Goal: Task Accomplishment & Management: Complete application form

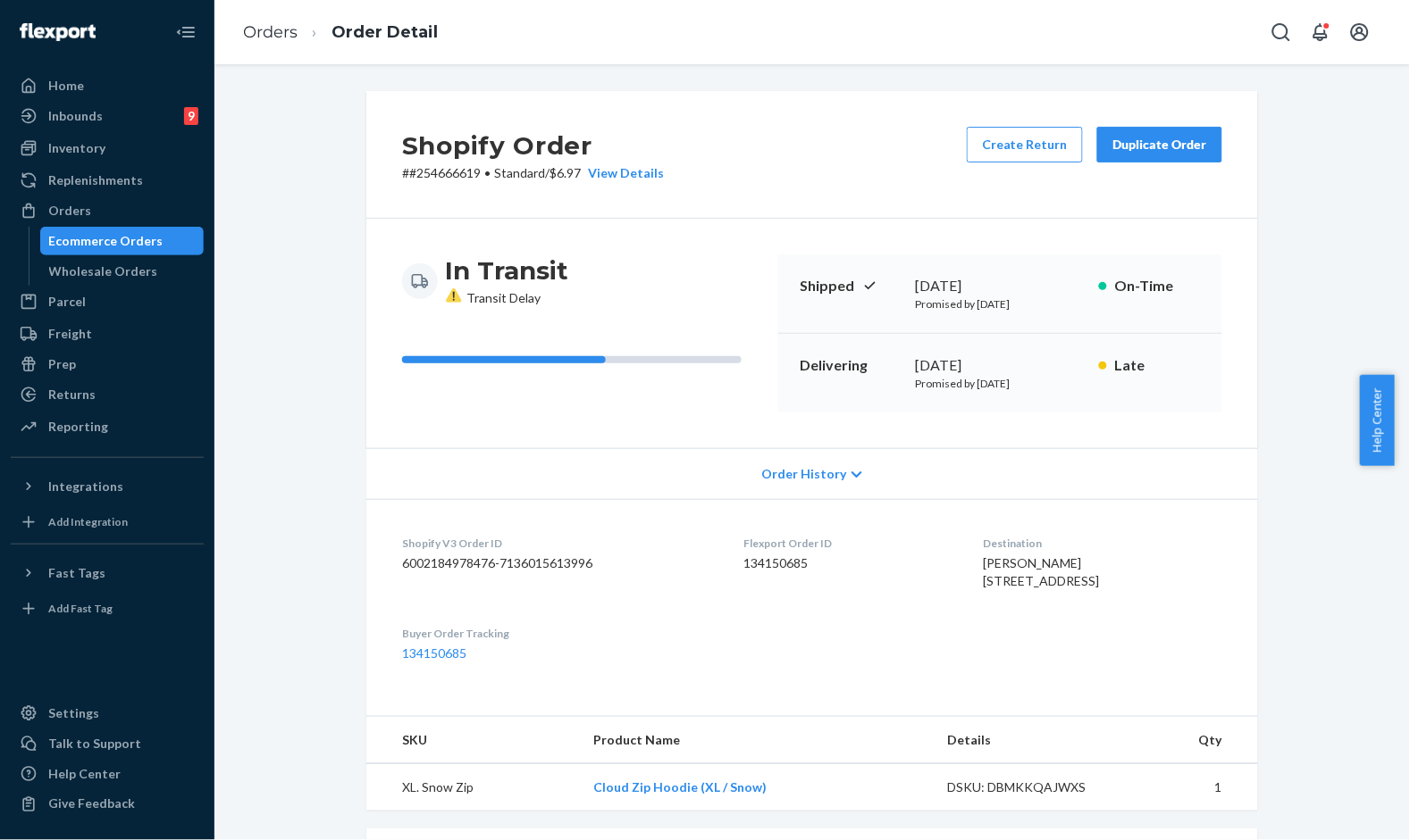
click at [809, 146] on div "Shopify Order # #254666619 • Standard / $6.97 View Details Create Return Duplic…" at bounding box center [812, 155] width 891 height 127
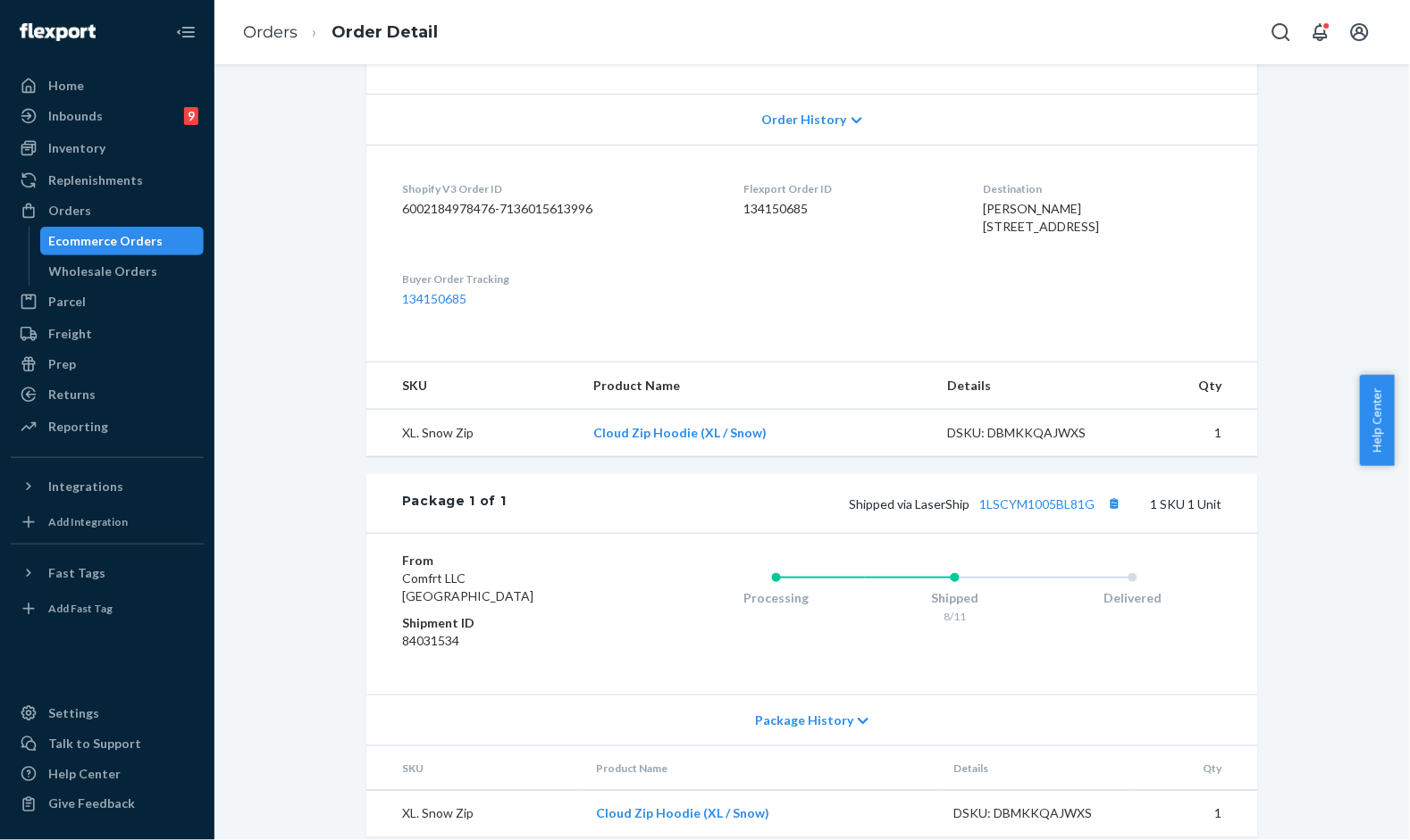
scroll to position [409, 0]
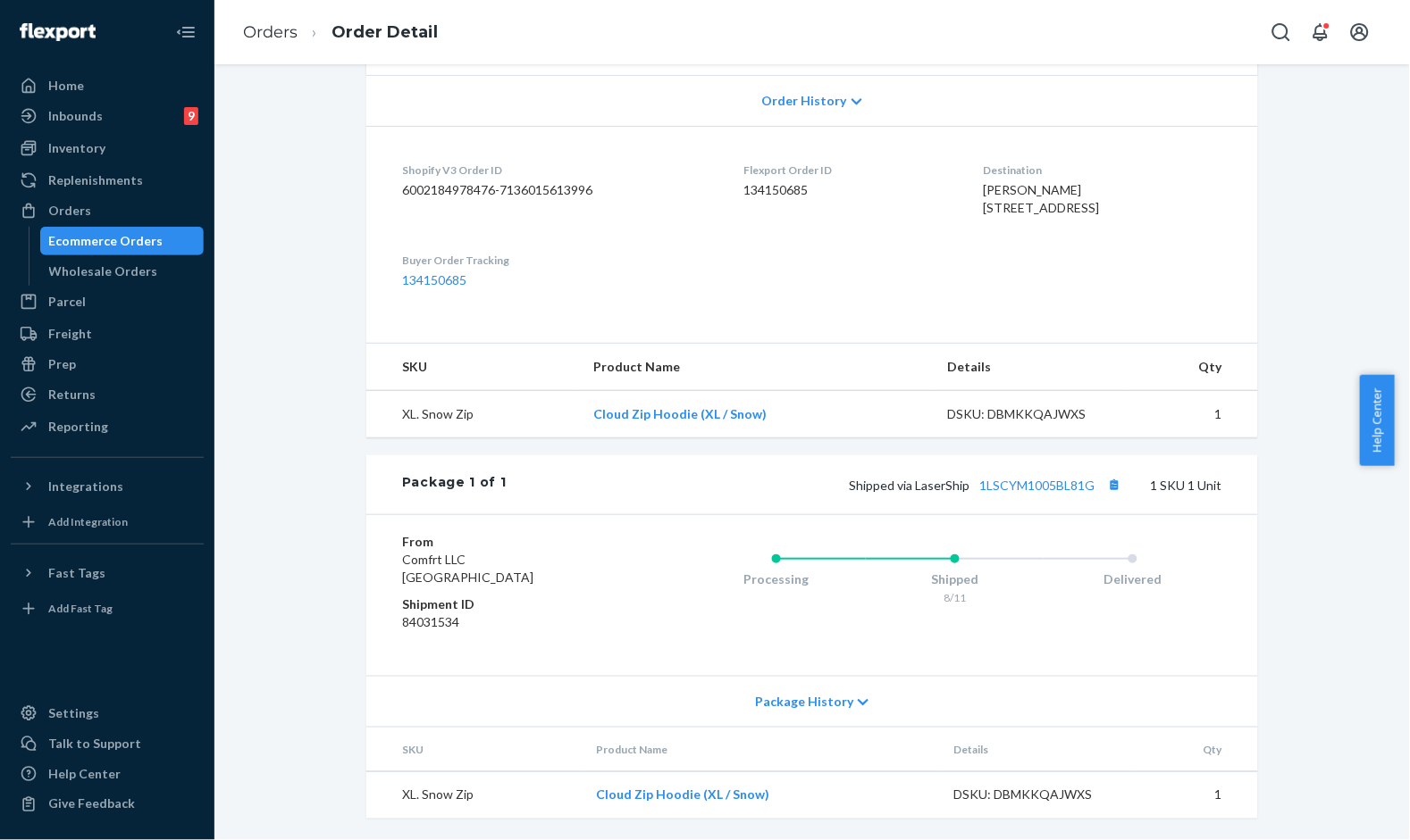
click at [286, 189] on div "Shopify Order # #254666619 • Standard / $6.97 View Details Create Return Duplic…" at bounding box center [812, 280] width 1168 height 1123
click at [49, 210] on div "Orders" at bounding box center [69, 211] width 43 height 18
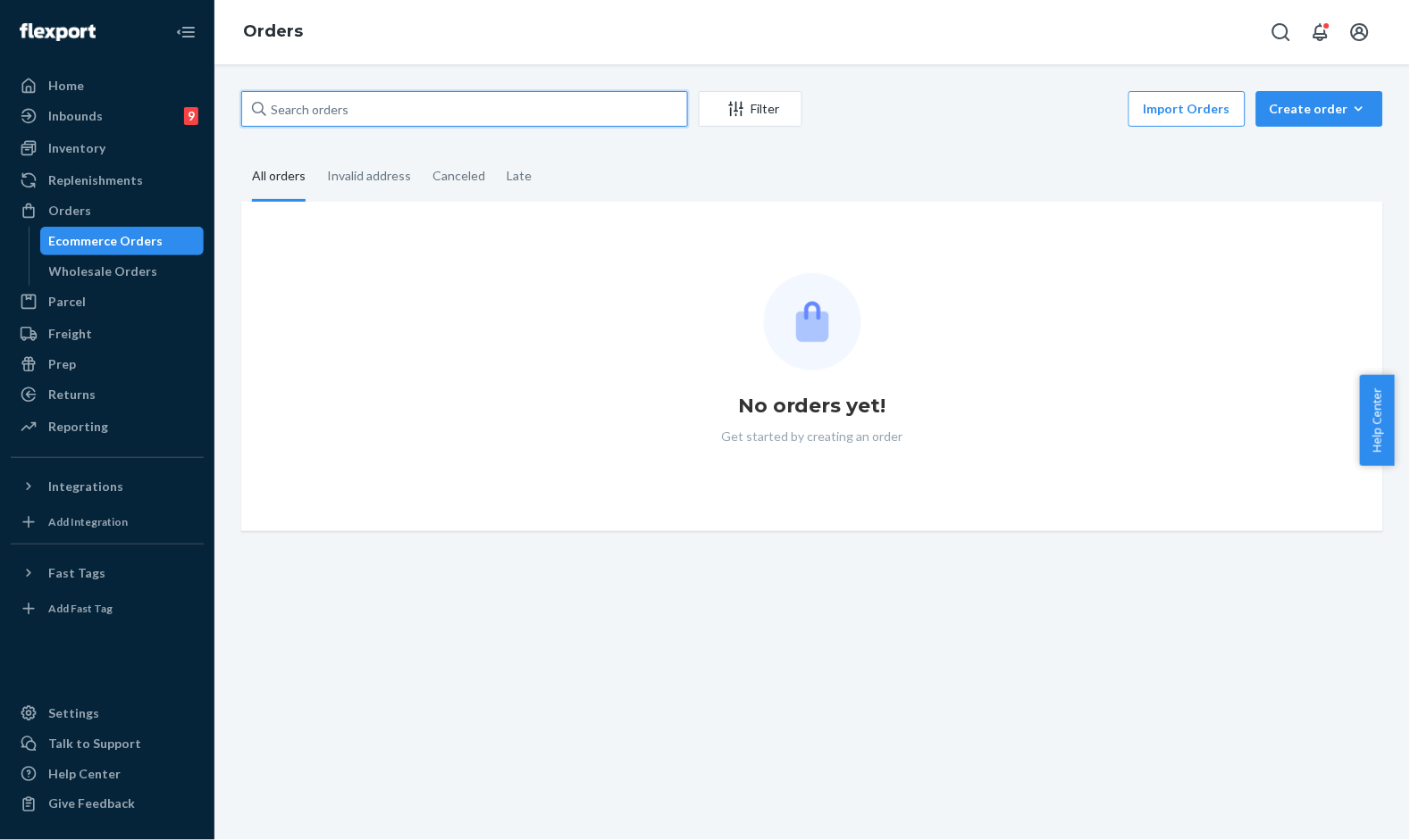
click at [469, 92] on input "text" at bounding box center [464, 109] width 447 height 36
paste input "#254292613"
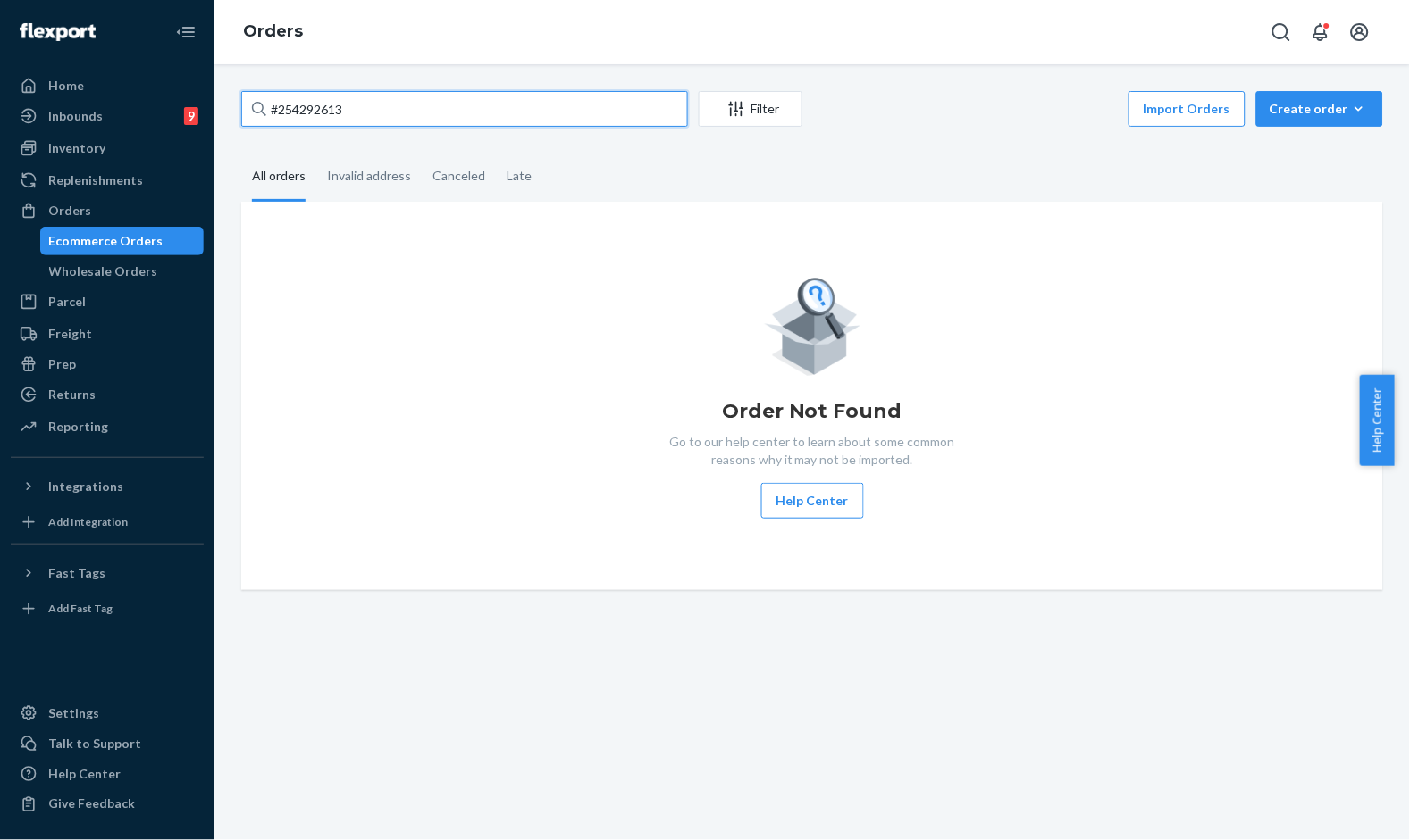
type input "#254292613"
click at [429, 125] on input "#254292613" at bounding box center [464, 109] width 447 height 36
click at [110, 229] on div "Ecommerce Orders" at bounding box center [121, 241] width 160 height 25
click at [40, 227] on link "Ecommerce Orders" at bounding box center [121, 241] width 164 height 29
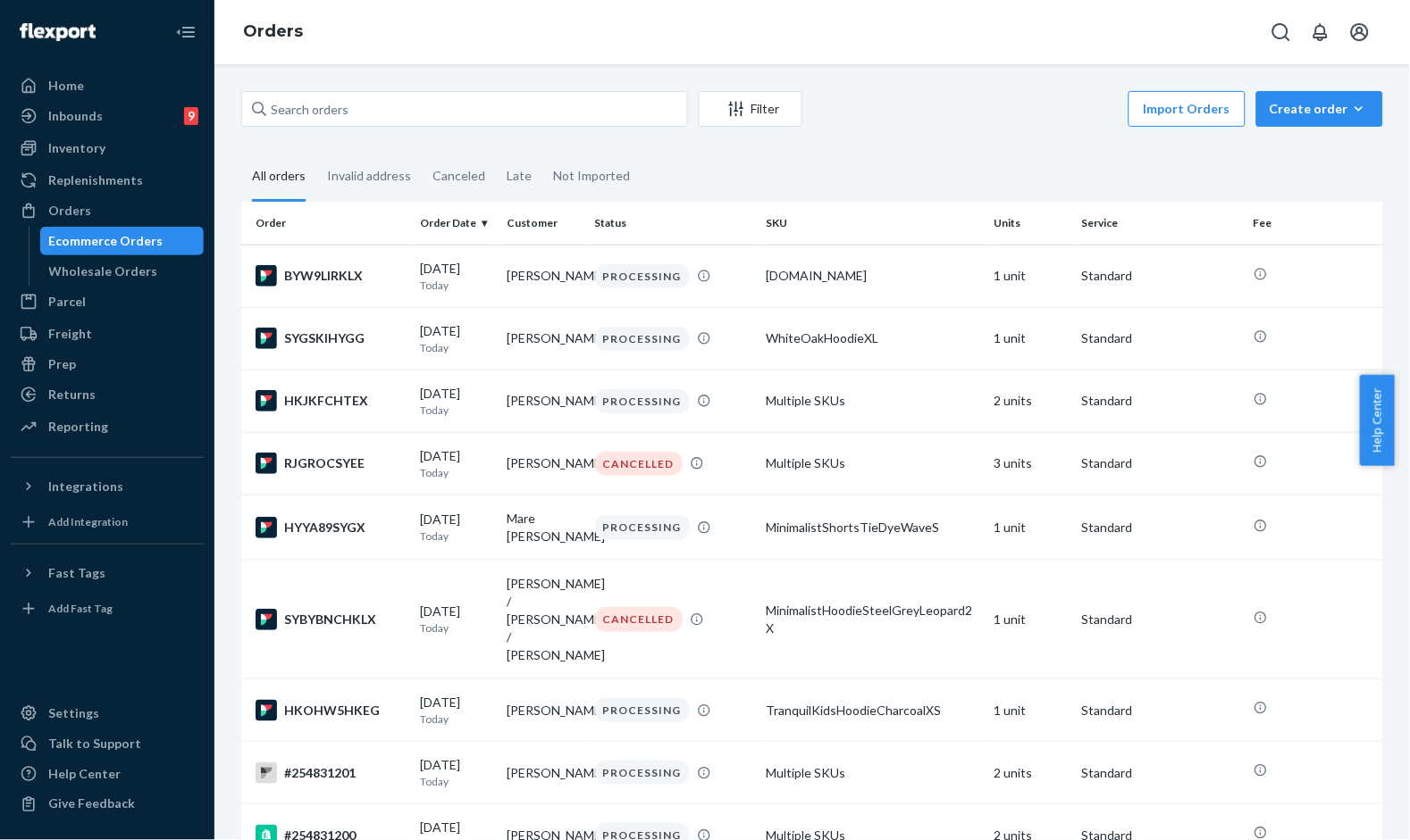
drag, startPoint x: 939, startPoint y: 114, endPoint x: 525, endPoint y: 113, distance: 414.0
click at [933, 114] on div "Import Orders Create order Ecommerce order Removal order" at bounding box center [1097, 111] width 570 height 40
click at [414, 103] on input "text" at bounding box center [464, 109] width 447 height 36
paste input "#254292613"
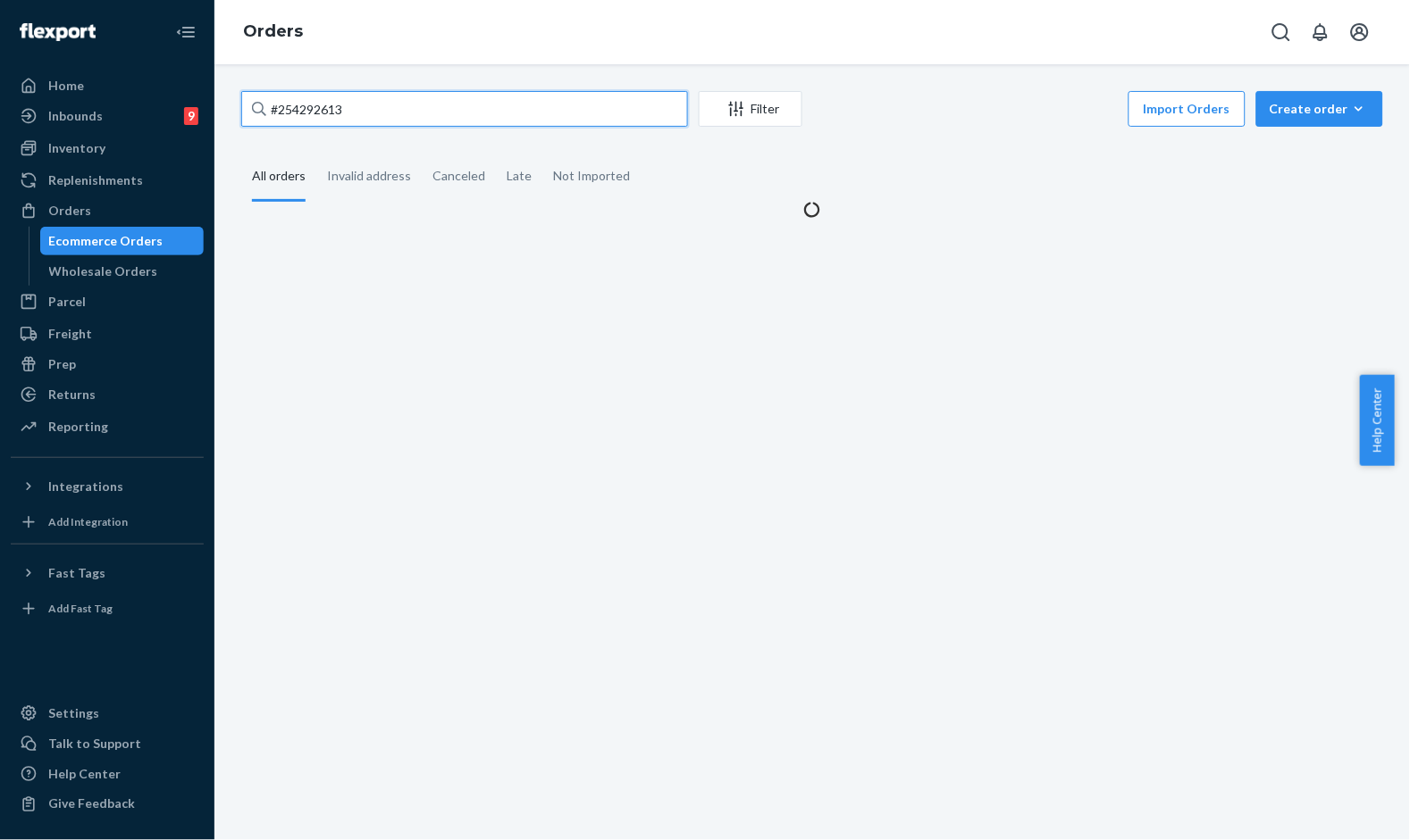
type input "#254292613"
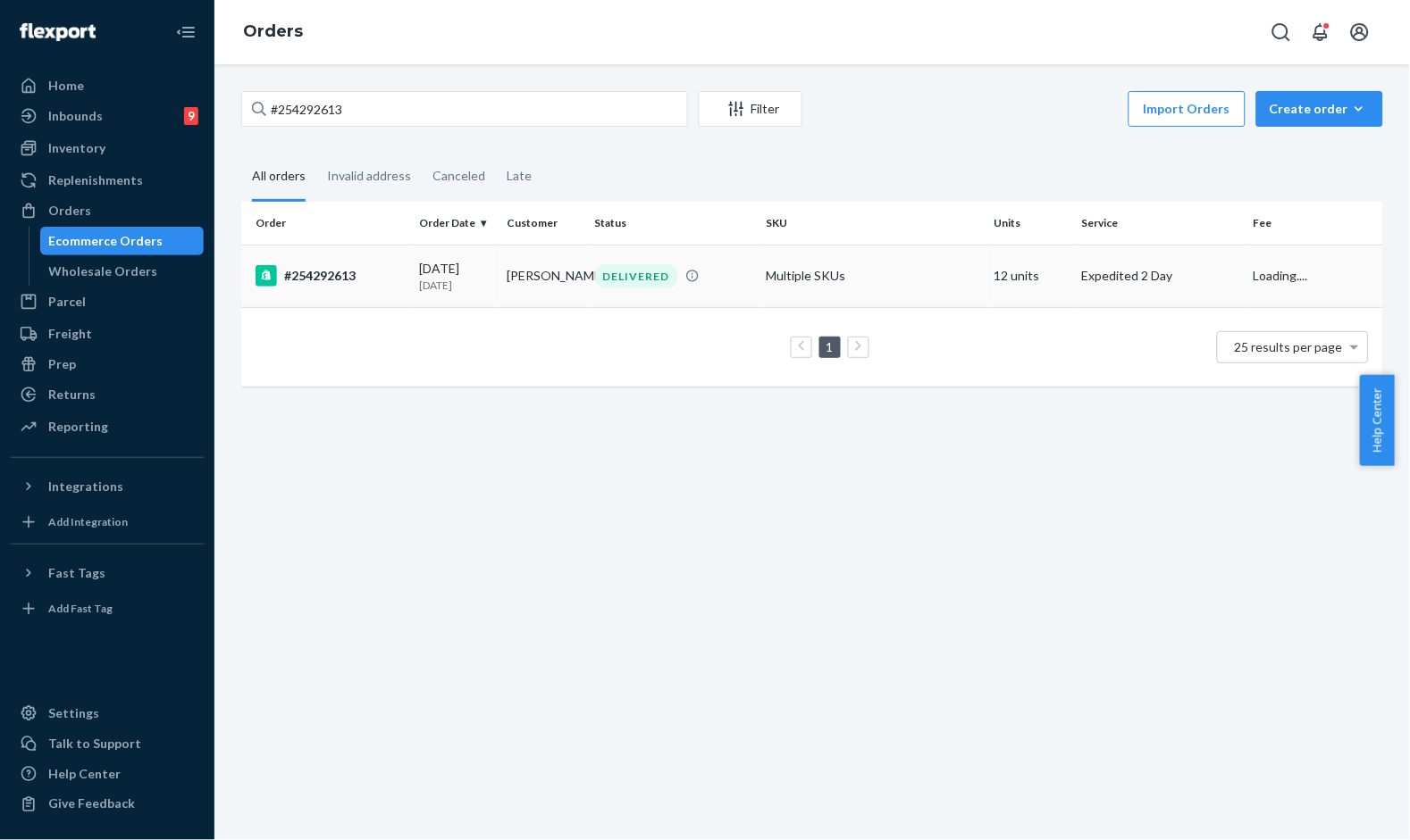
click at [464, 283] on p "[DATE]" at bounding box center [457, 285] width 74 height 15
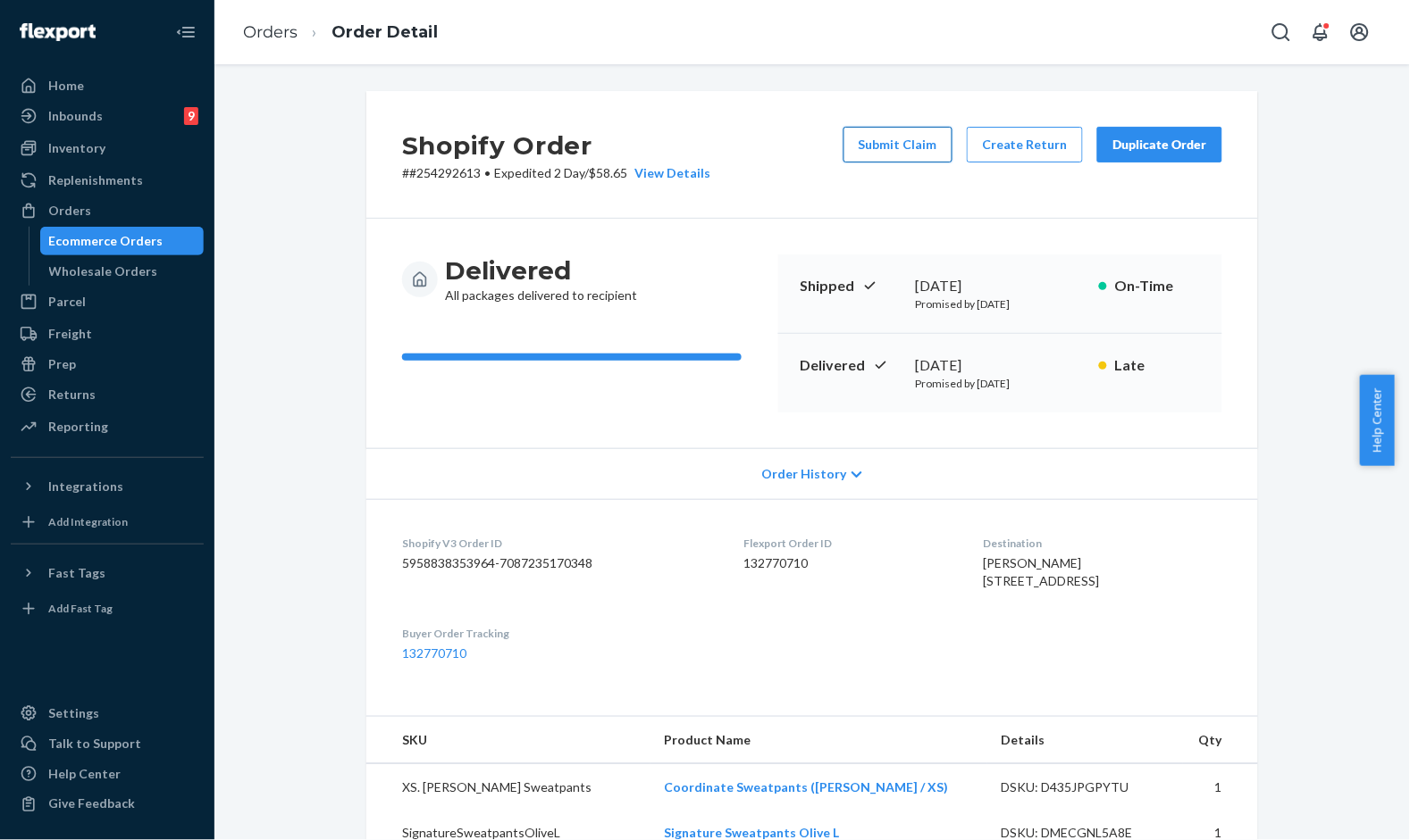
click at [918, 149] on button "Submit Claim" at bounding box center [897, 144] width 109 height 36
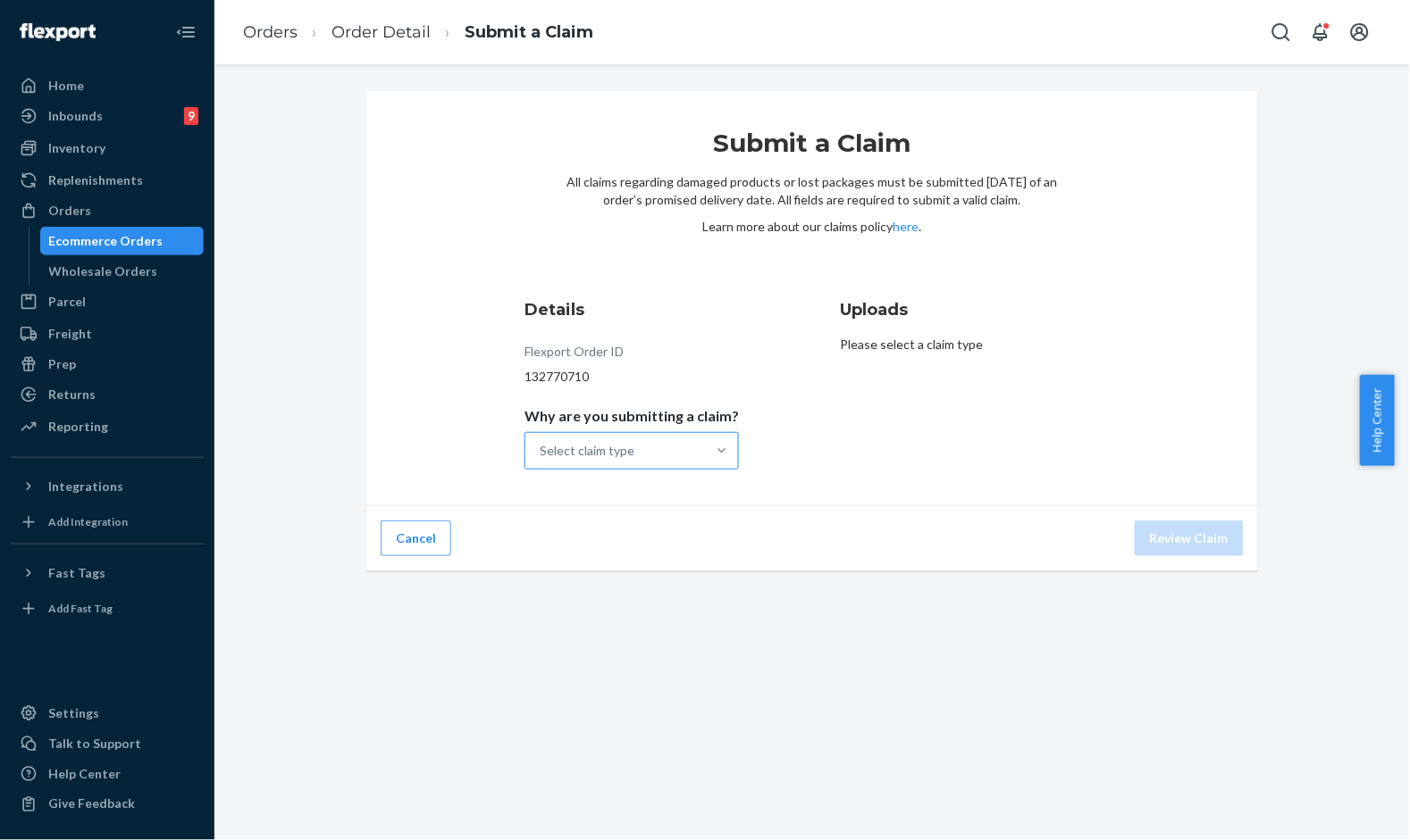
click at [706, 444] on div at bounding box center [722, 451] width 32 height 18
click at [542, 444] on input "Why are you submitting a claim? Select claim type" at bounding box center [541, 451] width 2 height 18
click at [600, 605] on div "Missing product" at bounding box center [631, 602] width 207 height 36
click at [542, 460] on input "Why are you submitting a claim? option Missing product focused, 0 of 4. 4 resul…" at bounding box center [541, 451] width 2 height 18
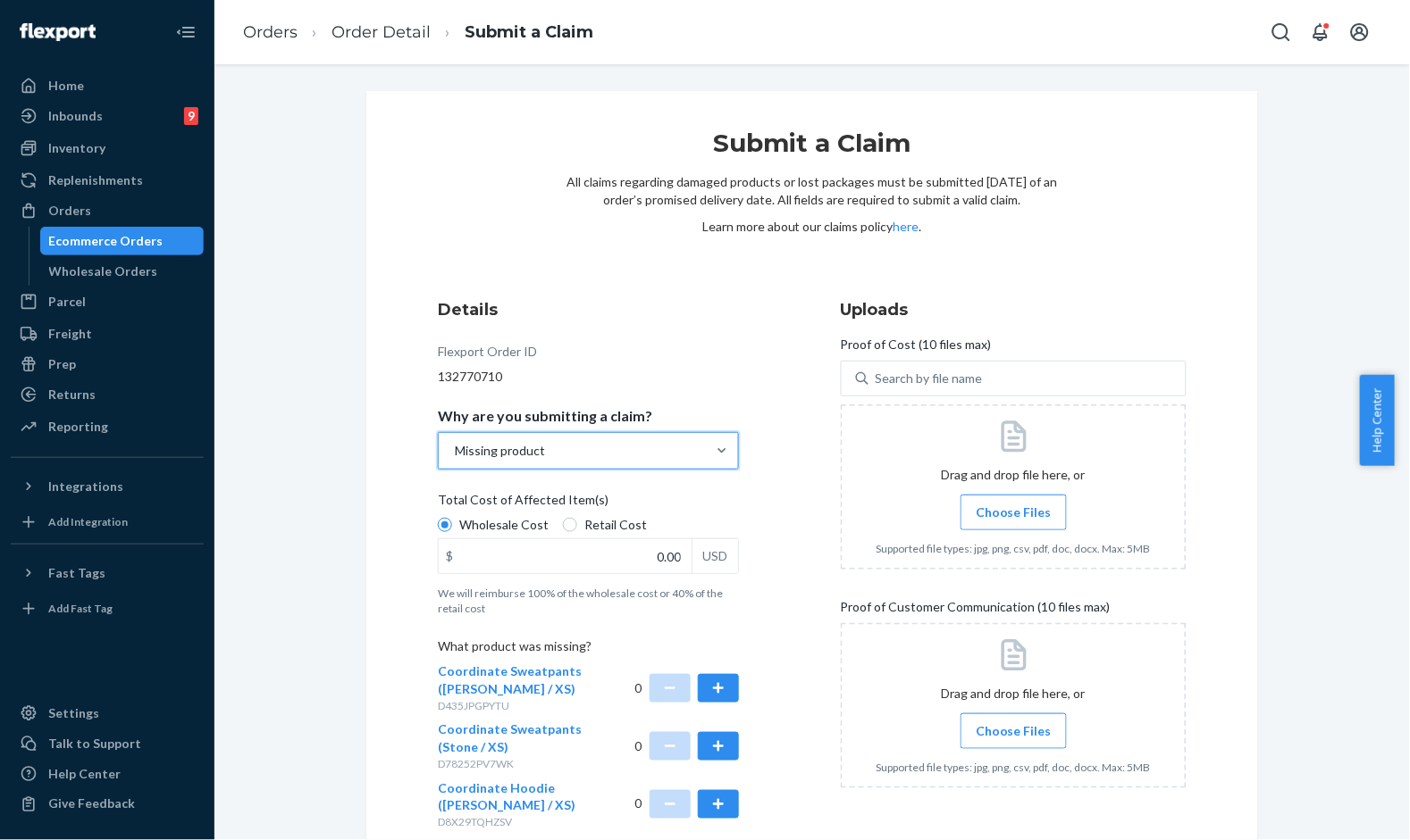
click at [565, 531] on label "Retail Cost" at bounding box center [604, 525] width 84 height 18
click at [565, 531] on input "Retail Cost" at bounding box center [570, 525] width 14 height 14
radio input "true"
radio input "false"
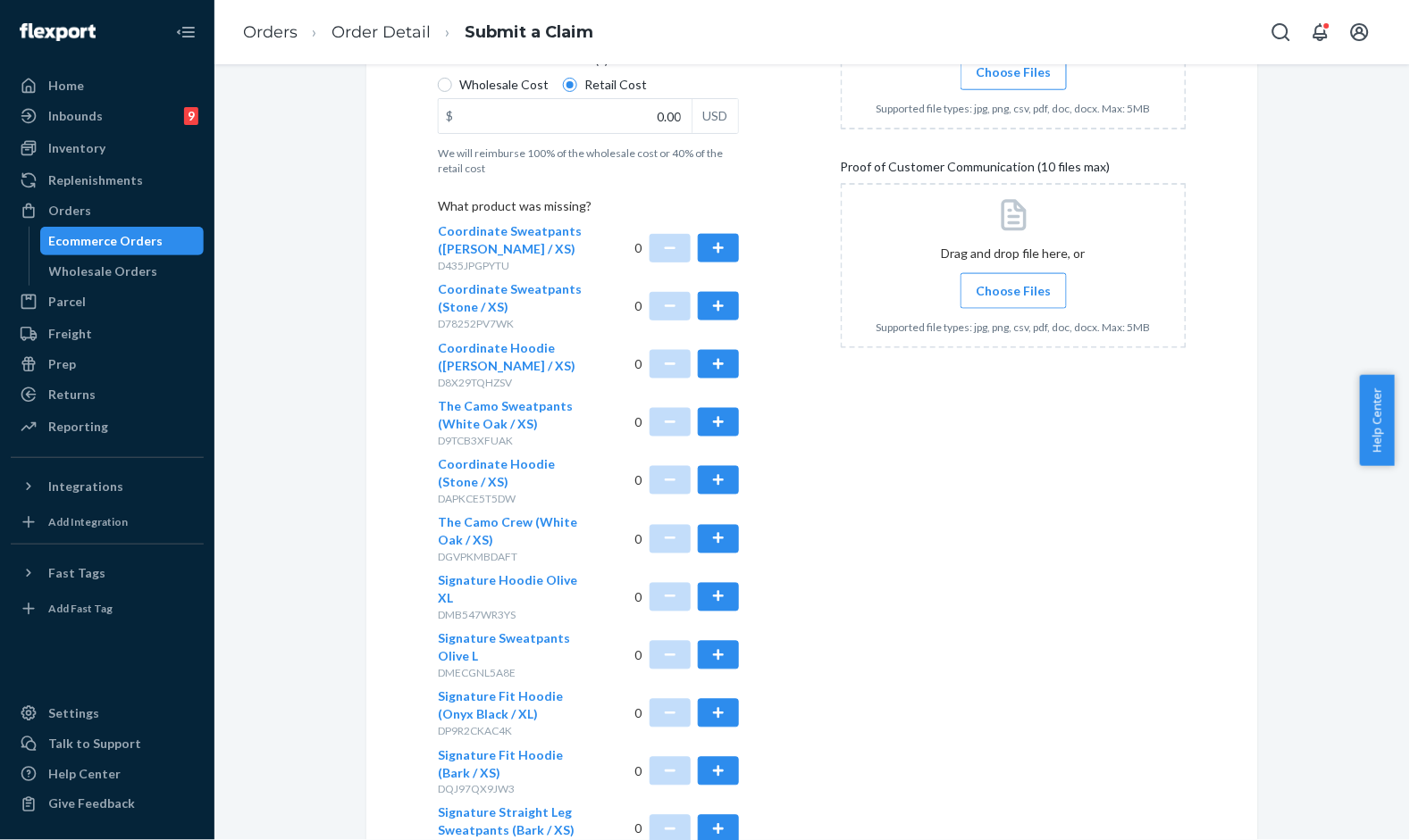
scroll to position [438, 0]
click at [698, 309] on button "button" at bounding box center [718, 308] width 41 height 29
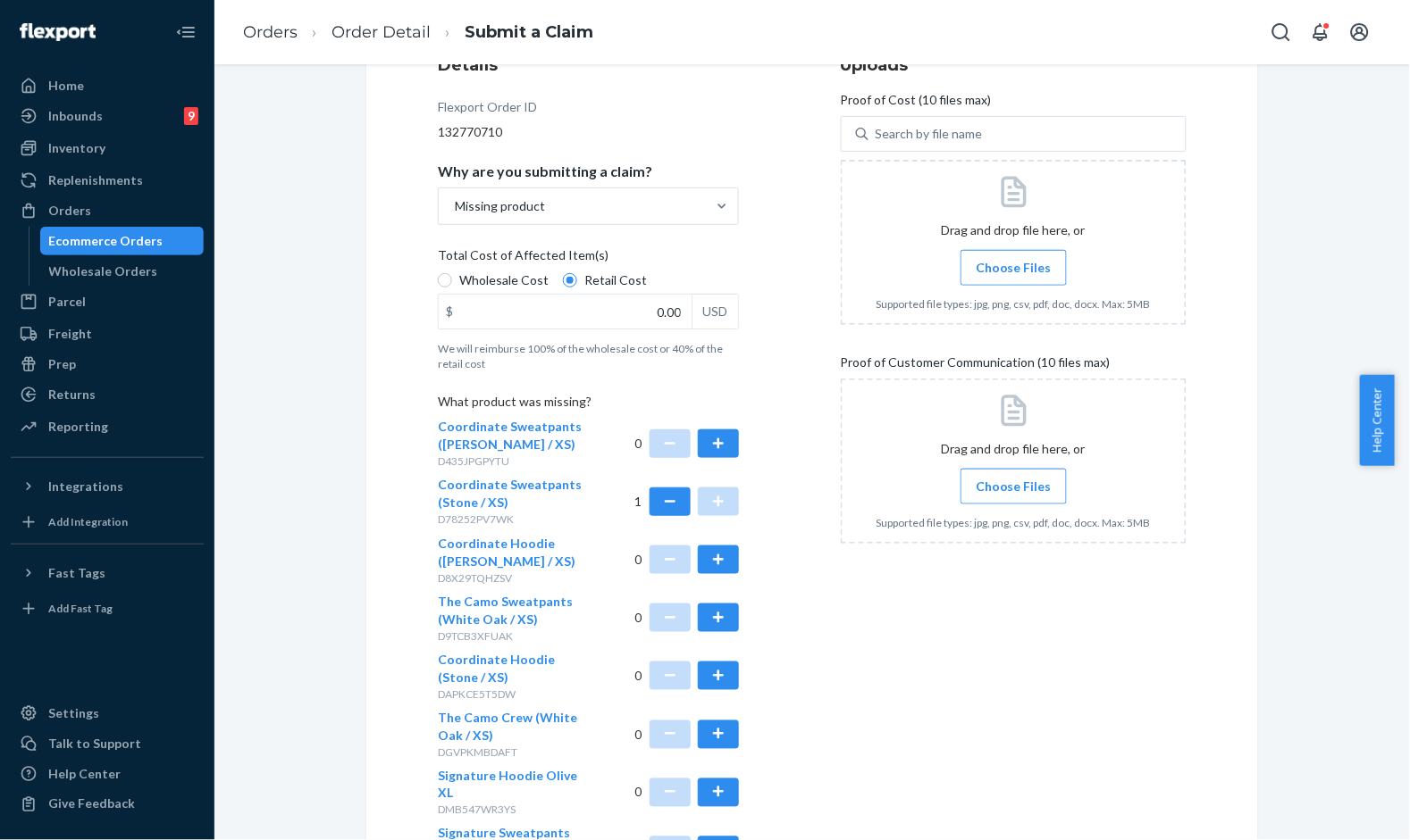
scroll to position [239, 0]
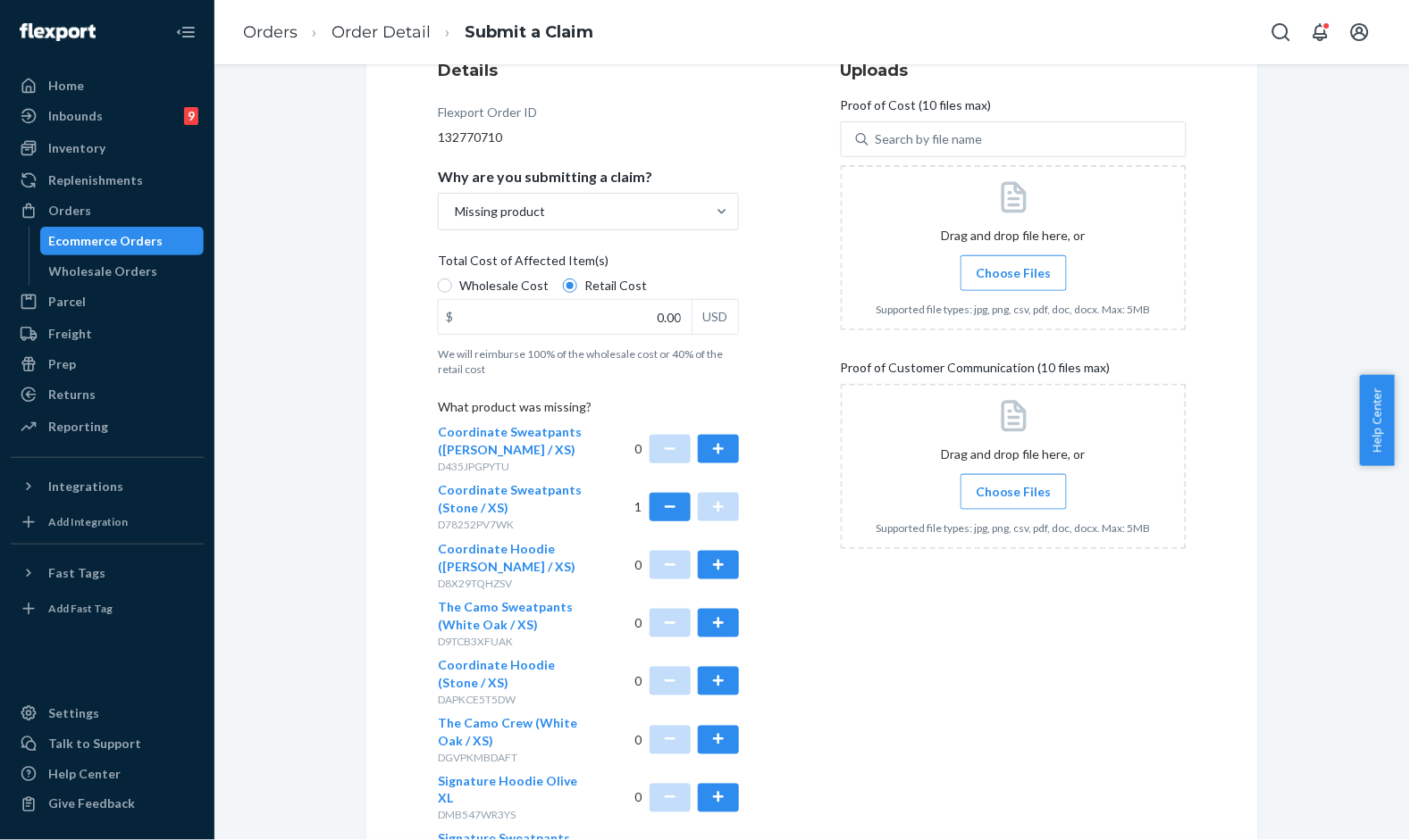
click at [1022, 262] on label "Choose Files" at bounding box center [1013, 274] width 107 height 36
click at [1014, 264] on input "Choose Files" at bounding box center [1013, 274] width 1 height 20
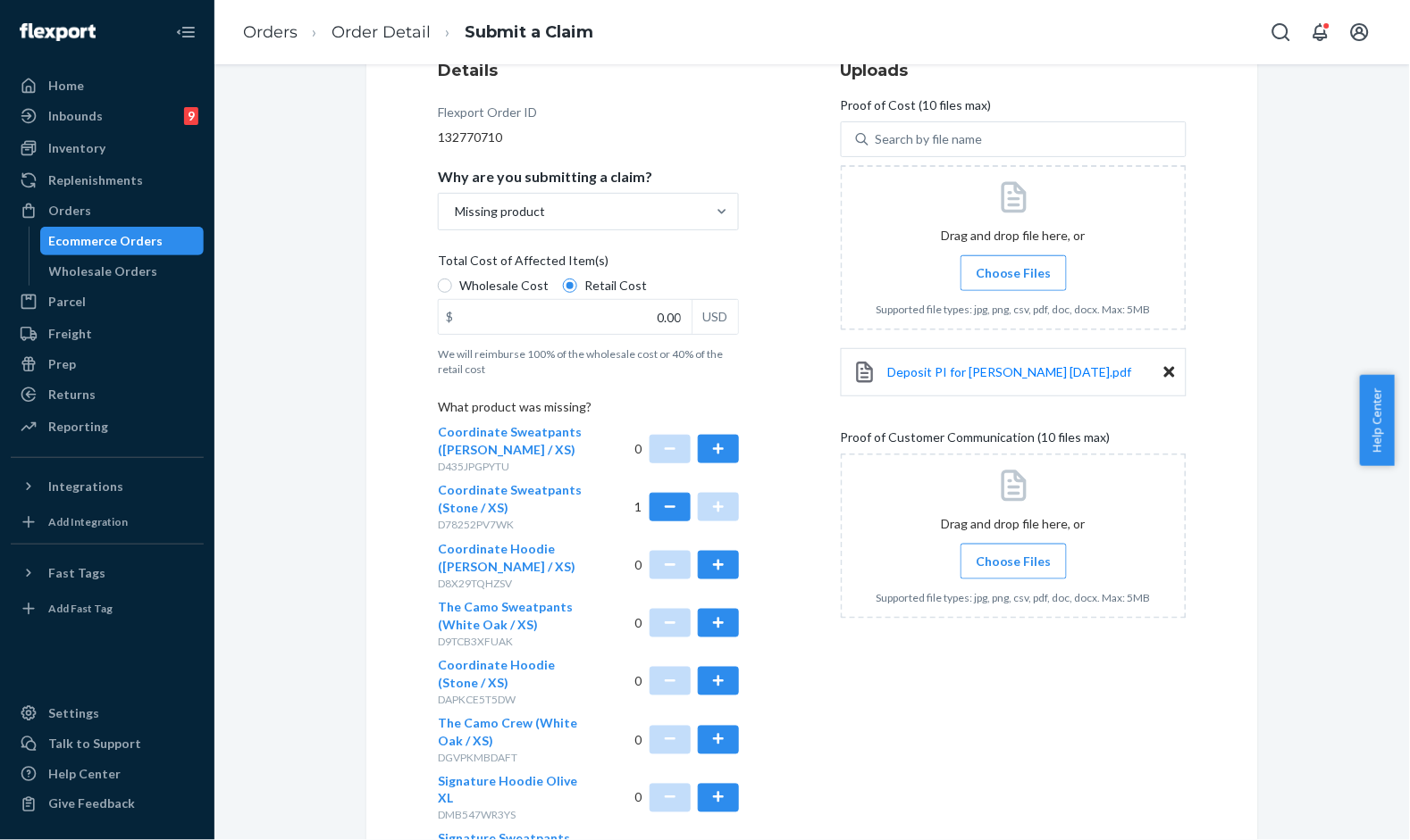
click at [753, 221] on div "Details Flexport Order ID 132770710 Why are you submitting a claim? Missing pro…" at bounding box center [610, 606] width 346 height 1117
click at [626, 309] on input "0.00" at bounding box center [565, 316] width 253 height 34
type input "32.00"
click at [994, 571] on label "Choose Files" at bounding box center [1013, 561] width 107 height 36
click at [1013, 571] on input "Choose Files" at bounding box center [1013, 561] width 1 height 20
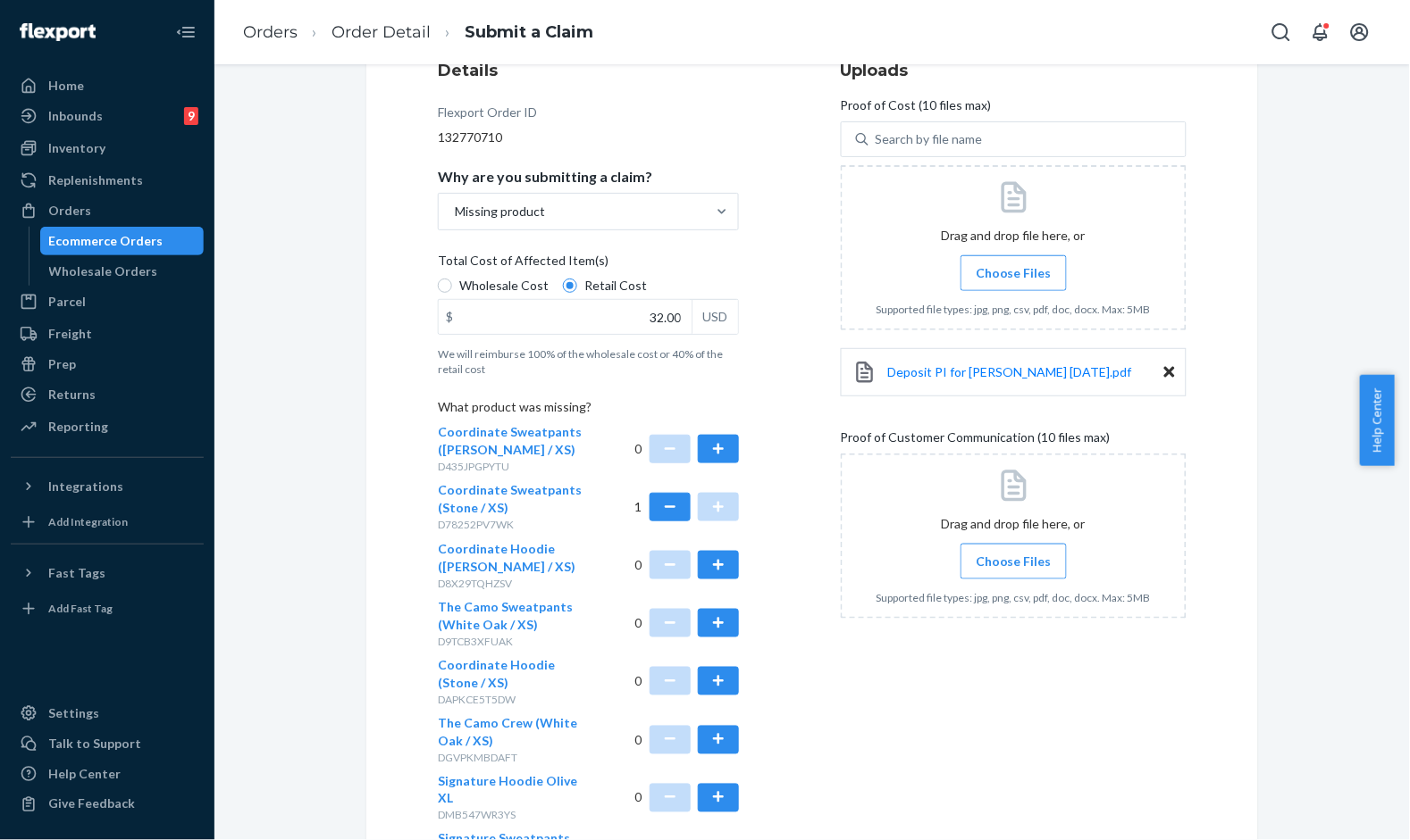
click at [1023, 548] on label "Choose Files" at bounding box center [1013, 561] width 107 height 36
click at [1014, 551] on input "Choose Files" at bounding box center [1013, 561] width 1 height 20
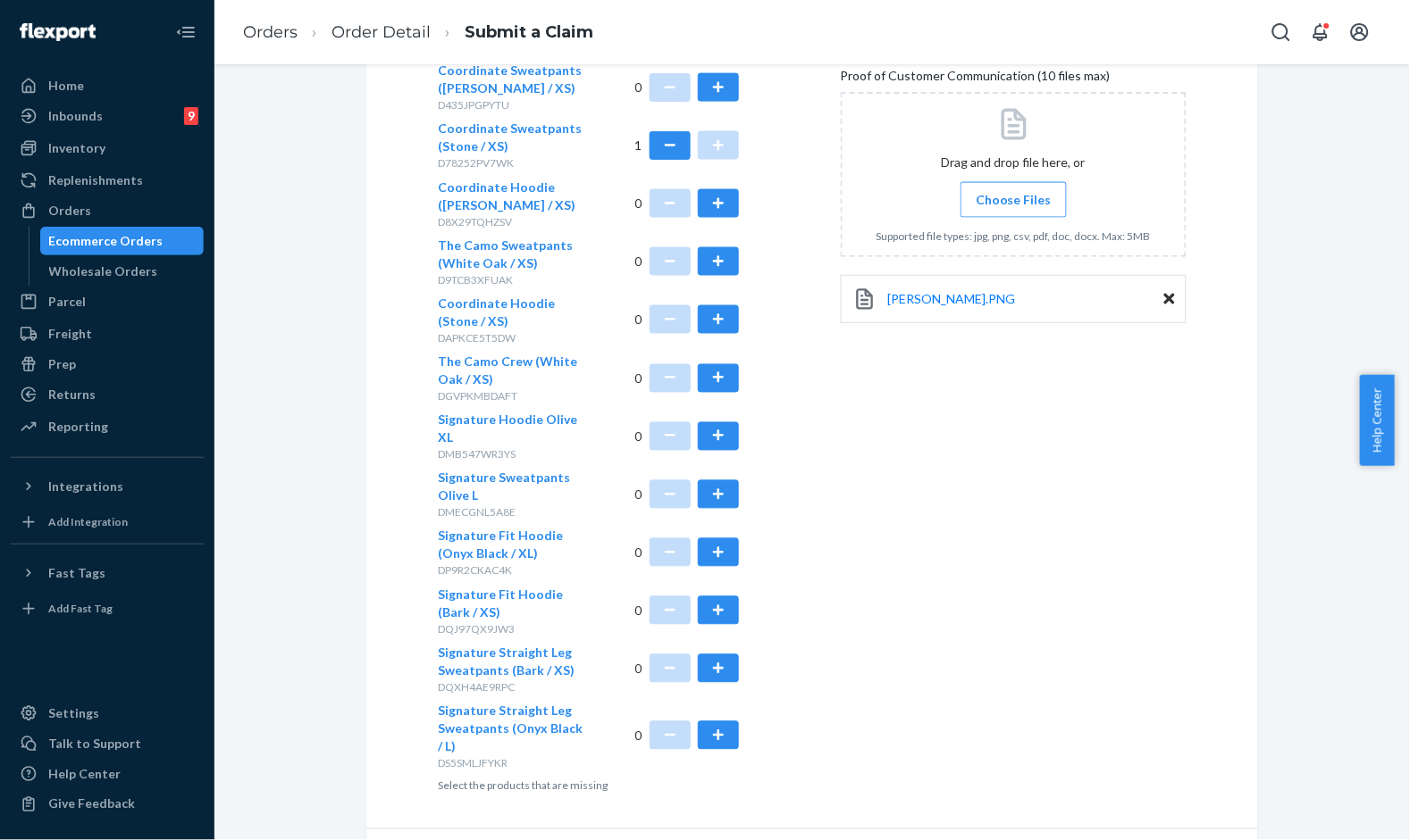
scroll to position [637, 0]
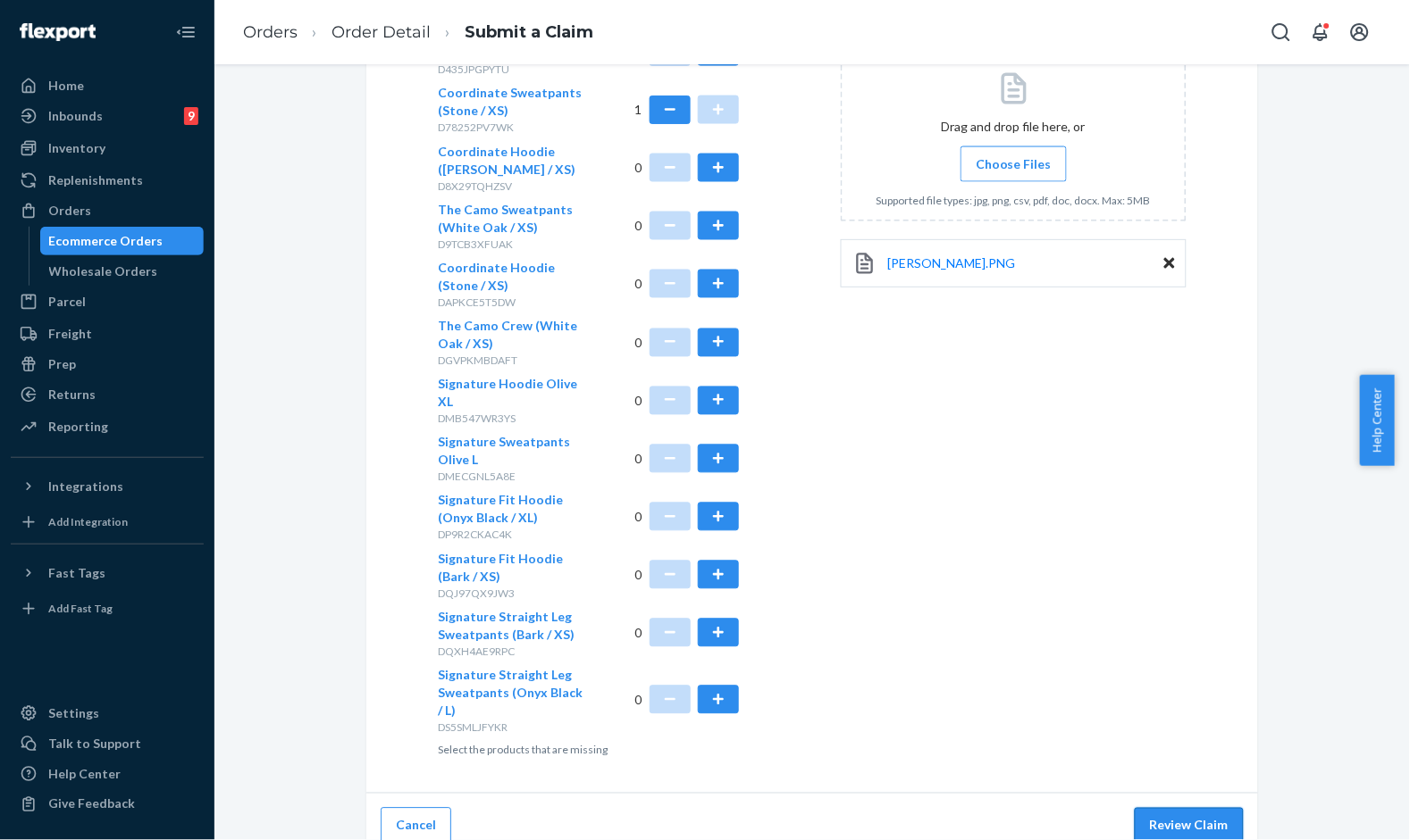
click at [1202, 820] on button "Review Claim" at bounding box center [1188, 826] width 109 height 36
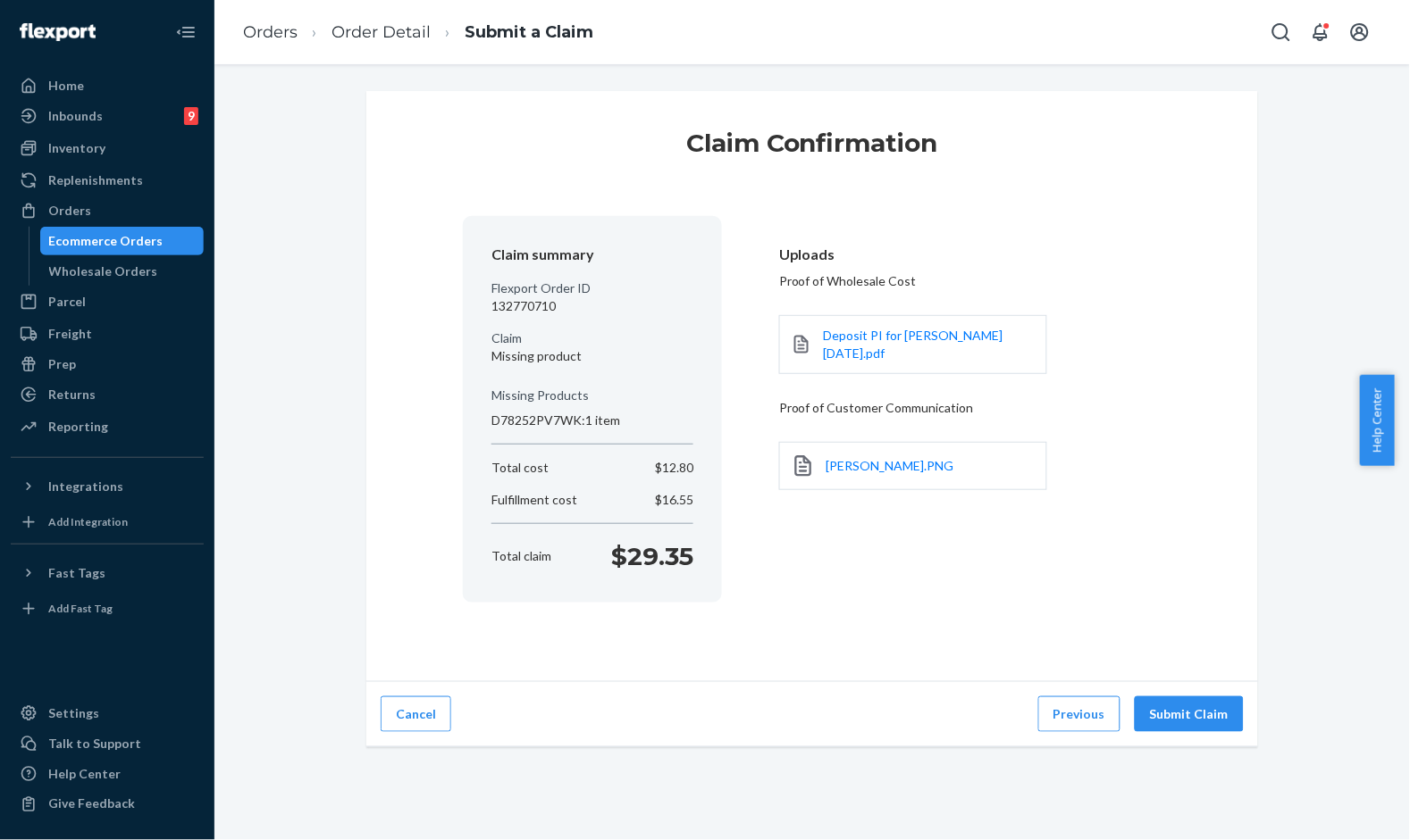
scroll to position [0, 0]
click at [1186, 710] on button "Submit Claim" at bounding box center [1188, 715] width 109 height 36
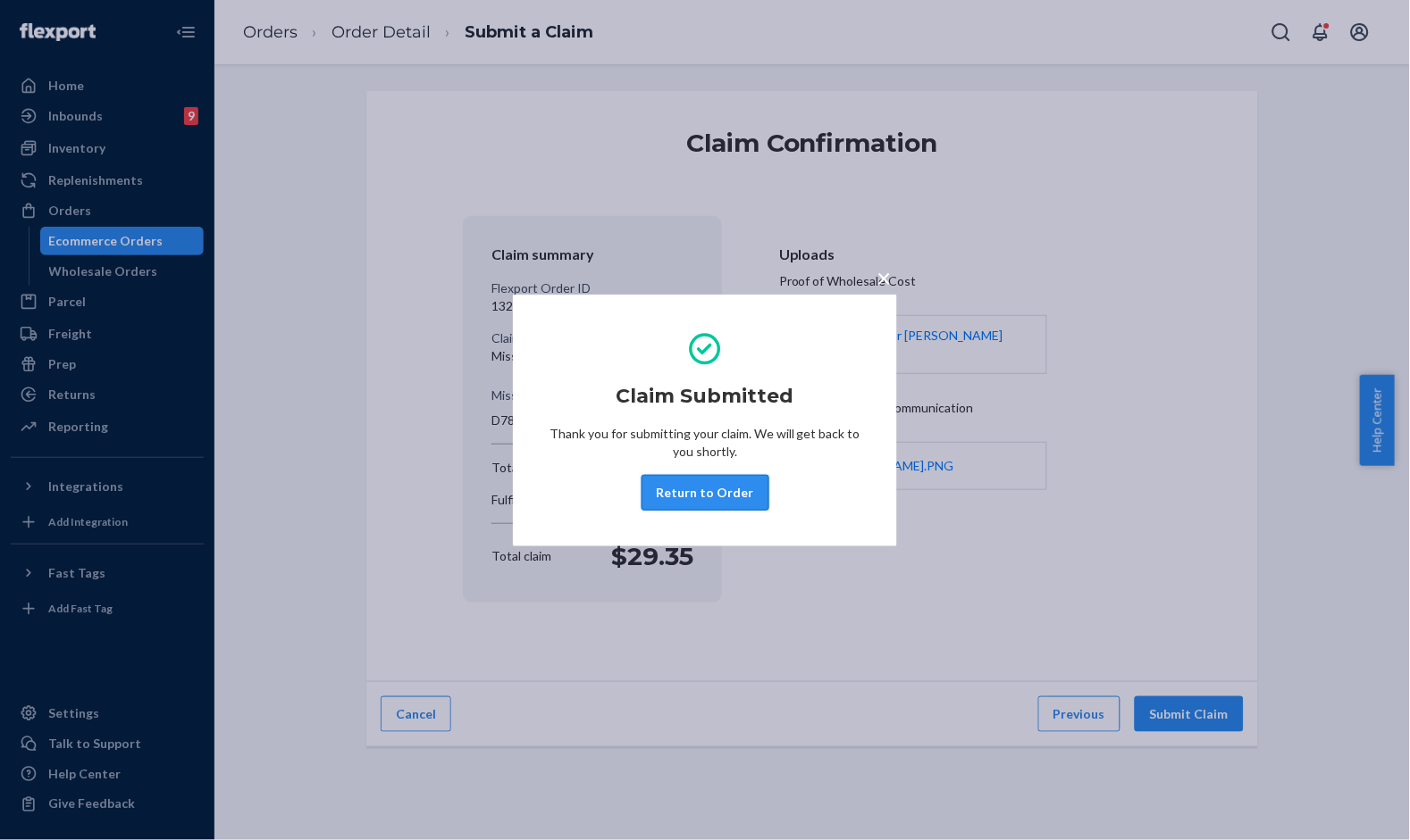
click at [712, 482] on button "Return to Order" at bounding box center [705, 493] width 127 height 36
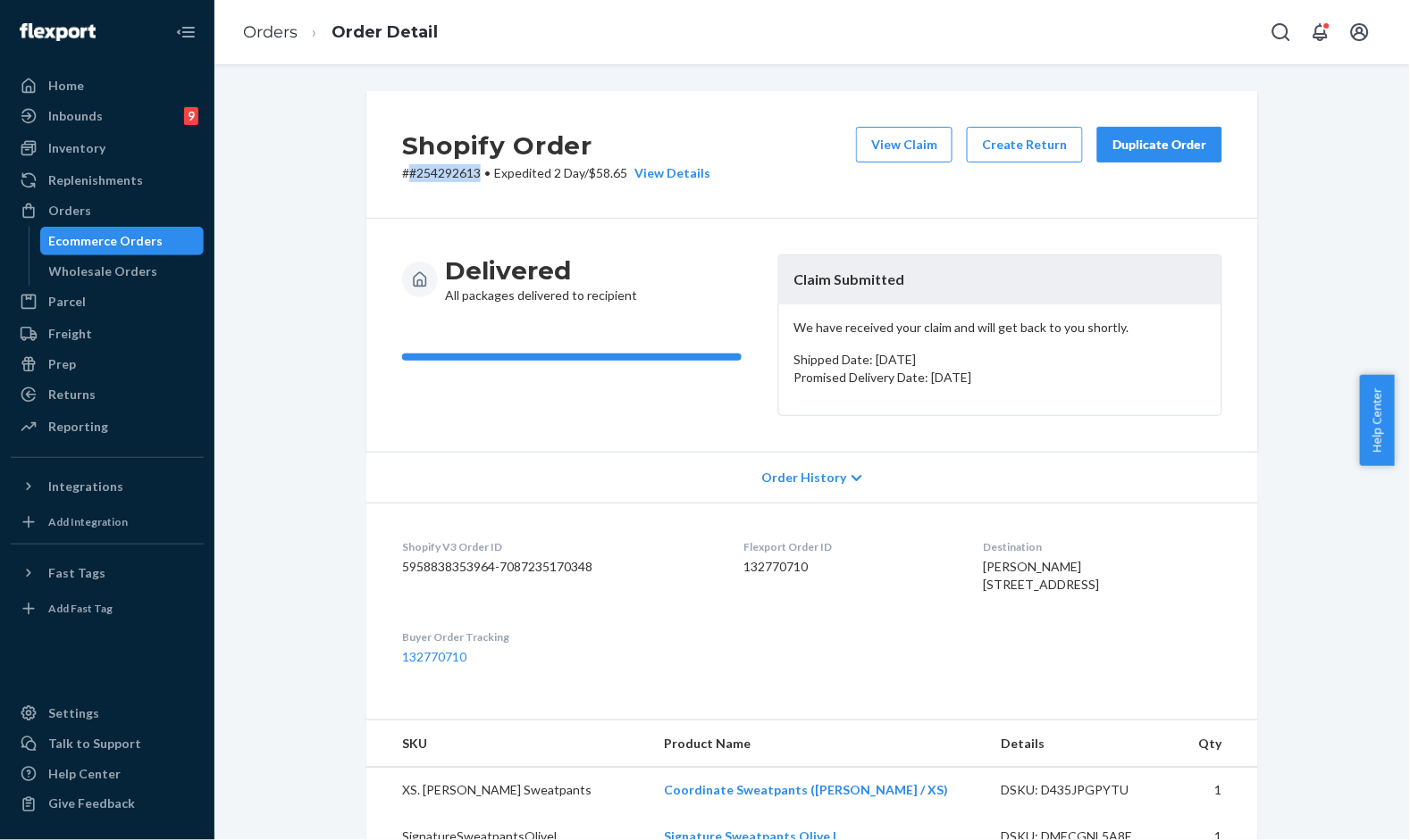
drag, startPoint x: 471, startPoint y: 168, endPoint x: 404, endPoint y: 166, distance: 67.0
click at [404, 166] on p "# #254292613 • Expedited 2 Day / $58.65 View Details" at bounding box center [556, 173] width 308 height 18
copy p "#254292613"
drag, startPoint x: 536, startPoint y: 111, endPoint x: 538, endPoint y: 101, distance: 10.2
click at [538, 101] on div "Shopify Order # #254292613 • Expedited 2 Day / $58.65 View Details View Claim C…" at bounding box center [812, 155] width 891 height 127
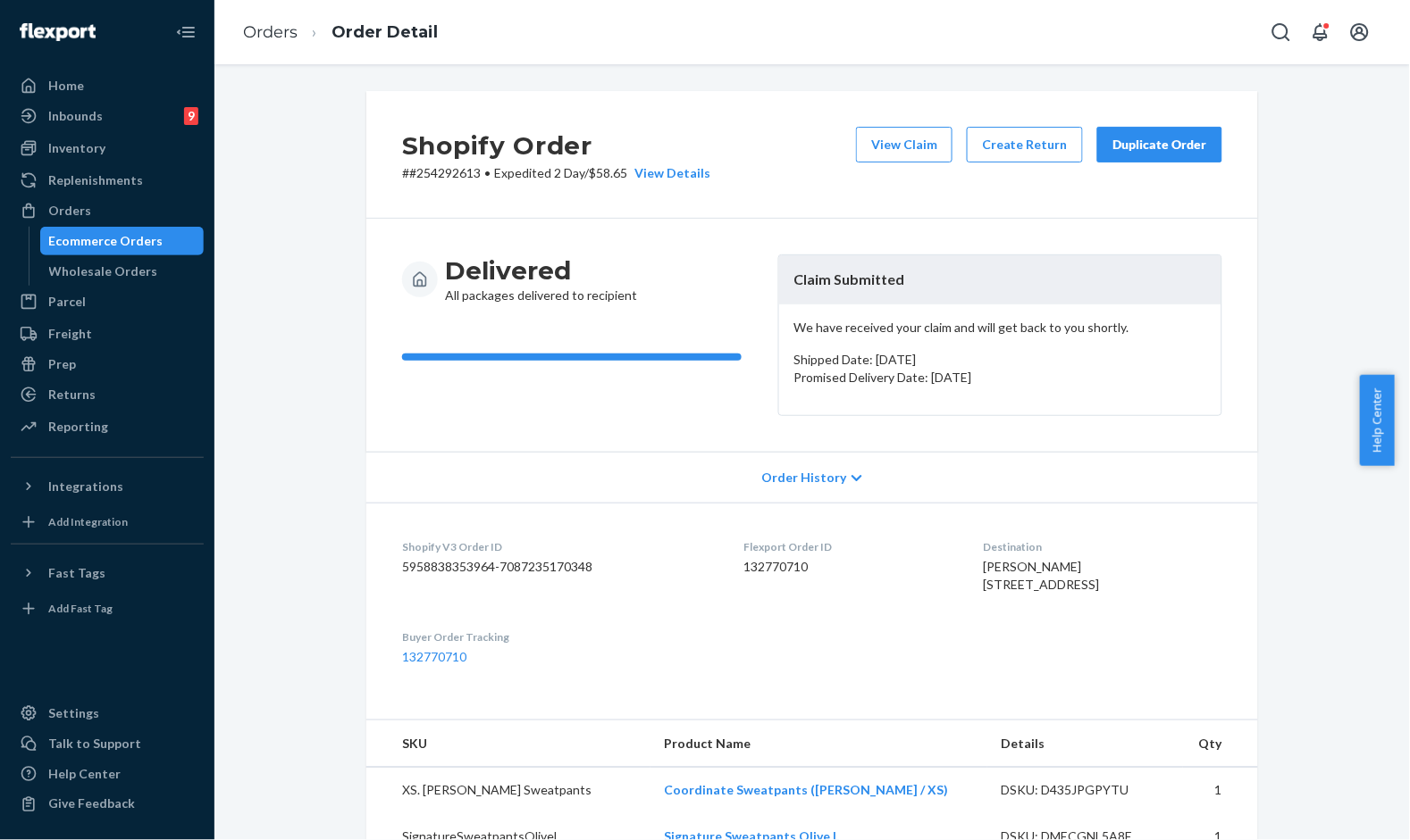
click at [1107, 217] on div "Shopify Order # #254292613 • Expedited 2 Day / $58.65 View Details View Claim C…" at bounding box center [812, 155] width 891 height 127
click at [1165, 150] on div "Duplicate Order" at bounding box center [1159, 144] width 95 height 18
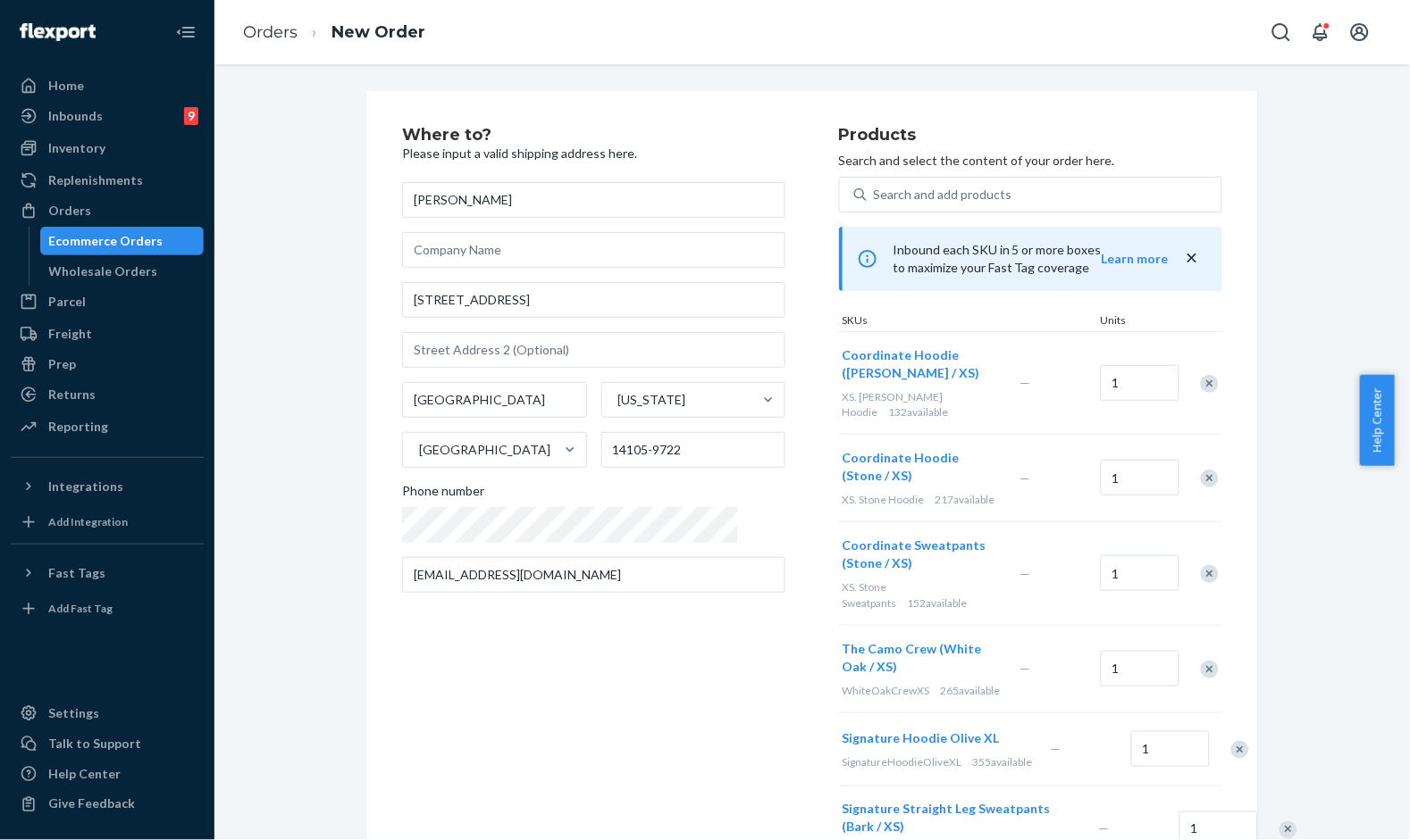
click at [1201, 375] on div "Remove Item" at bounding box center [1210, 384] width 18 height 18
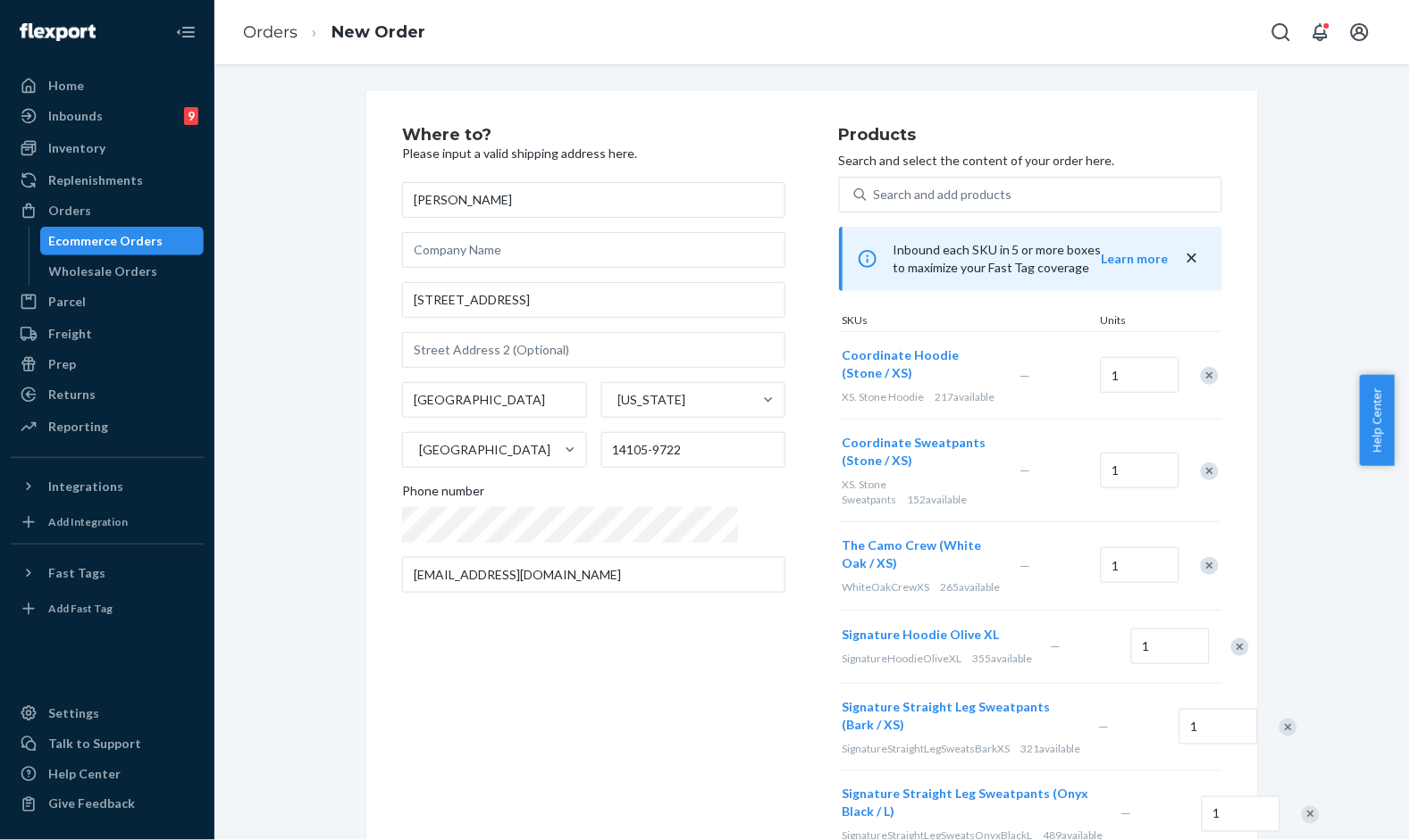
click at [1201, 367] on div "Remove Item" at bounding box center [1210, 376] width 18 height 18
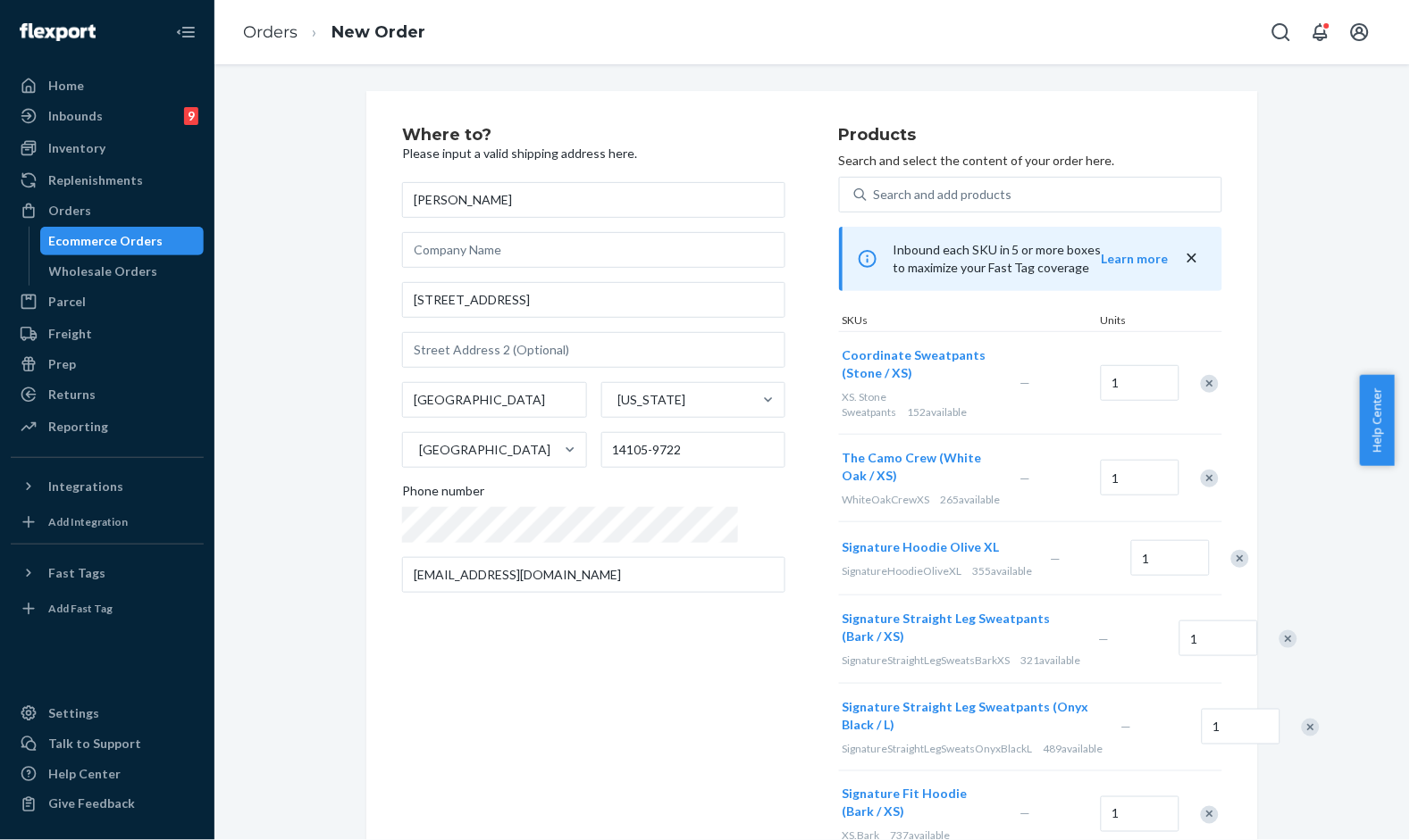
click at [1204, 470] on div "Remove Item" at bounding box center [1210, 479] width 18 height 18
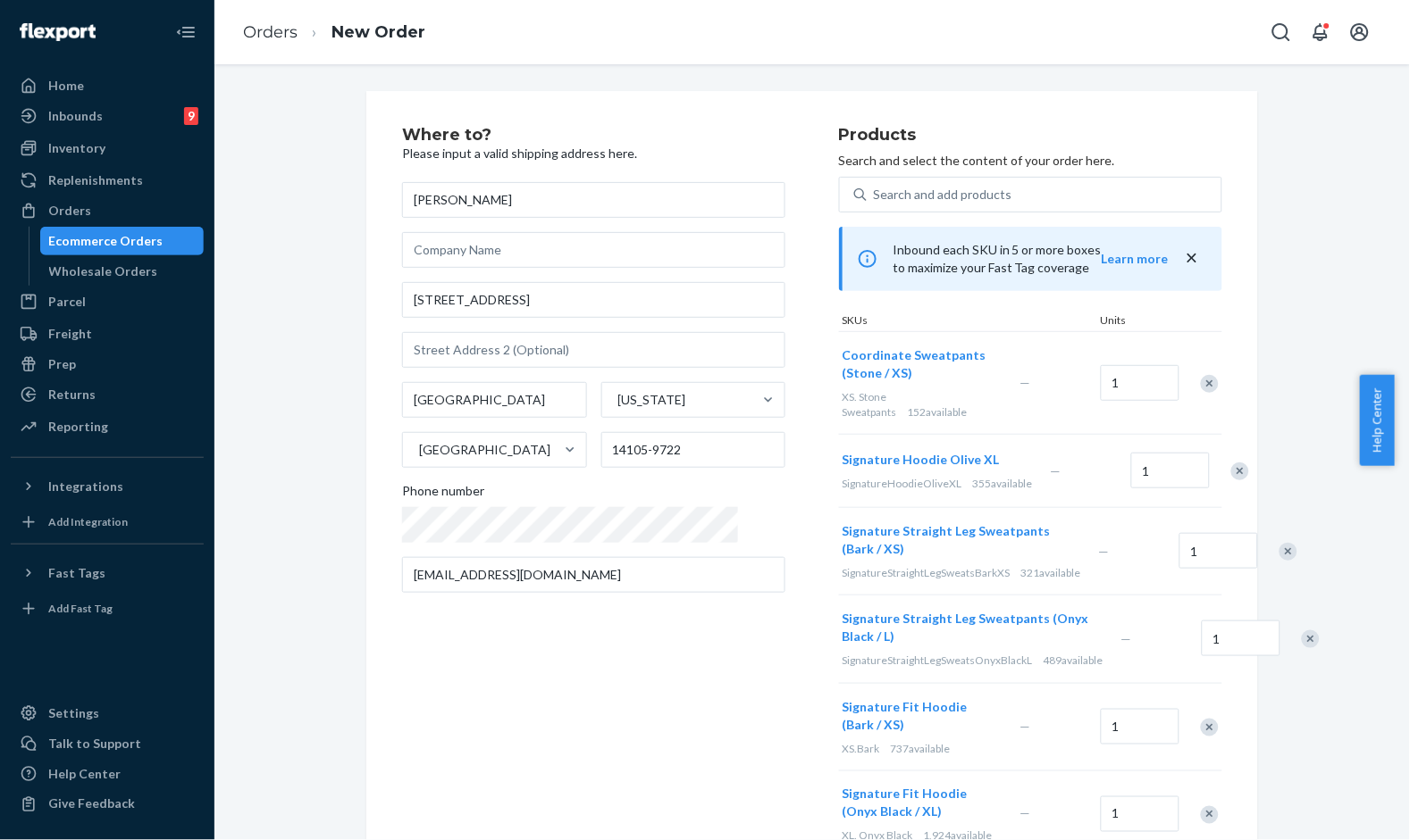
click at [1231, 463] on div "Remove Item" at bounding box center [1240, 472] width 18 height 18
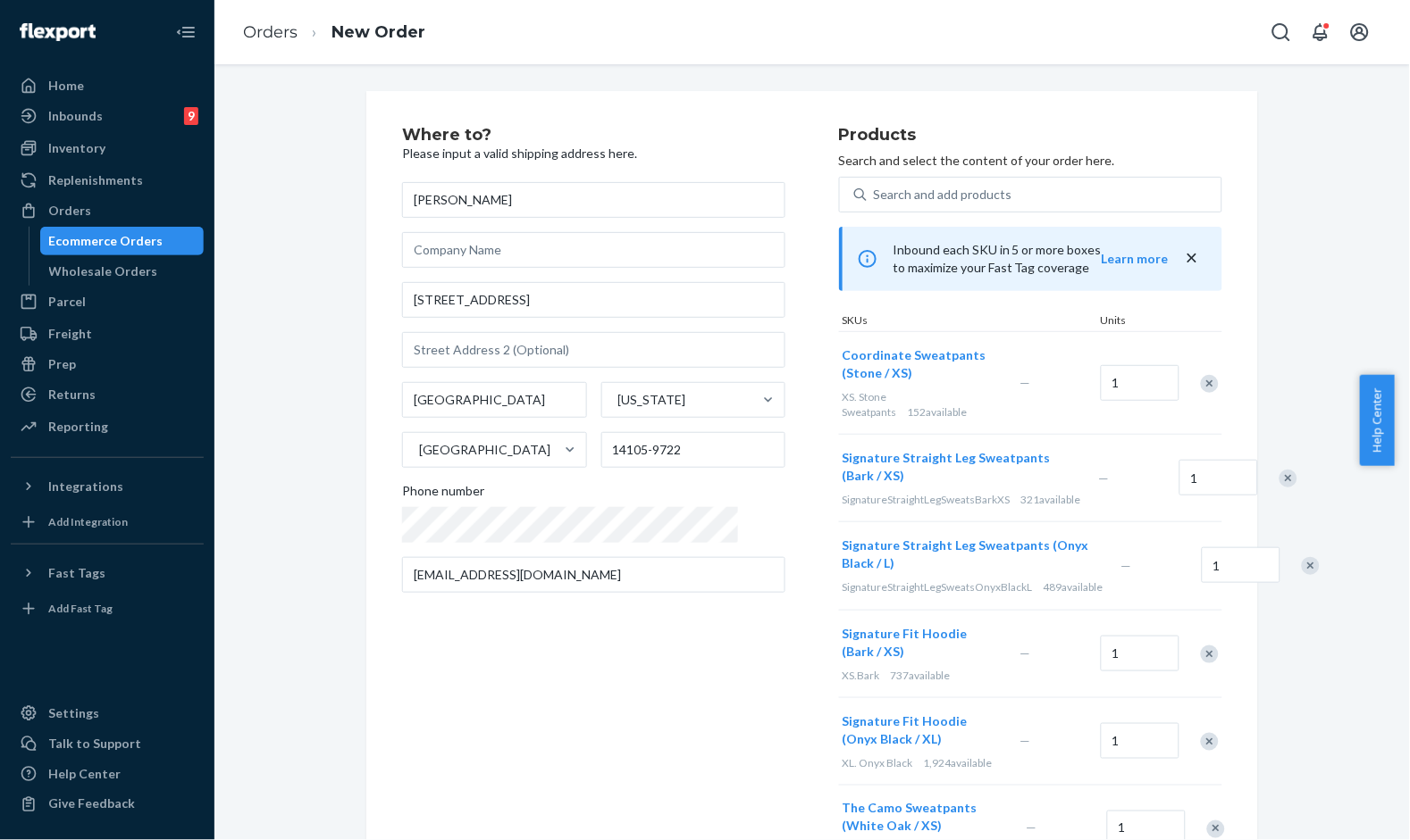
click at [1256, 455] on div at bounding box center [1278, 479] width 45 height 48
click at [1280, 470] on div "Remove Item" at bounding box center [1289, 479] width 18 height 18
click at [1301, 470] on div "Remove Item" at bounding box center [1310, 479] width 18 height 18
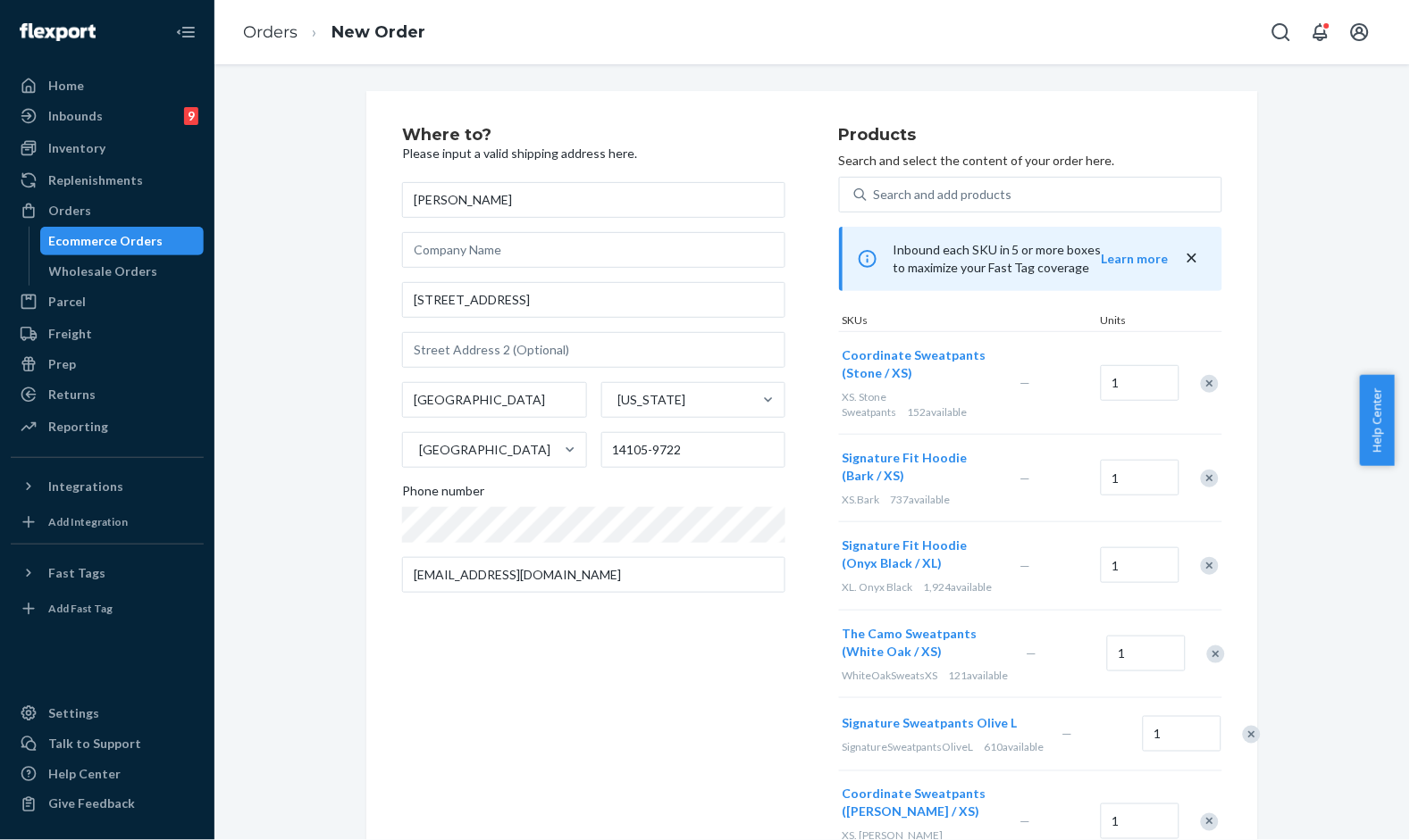
click at [1204, 474] on div "Remove Item" at bounding box center [1210, 479] width 18 height 18
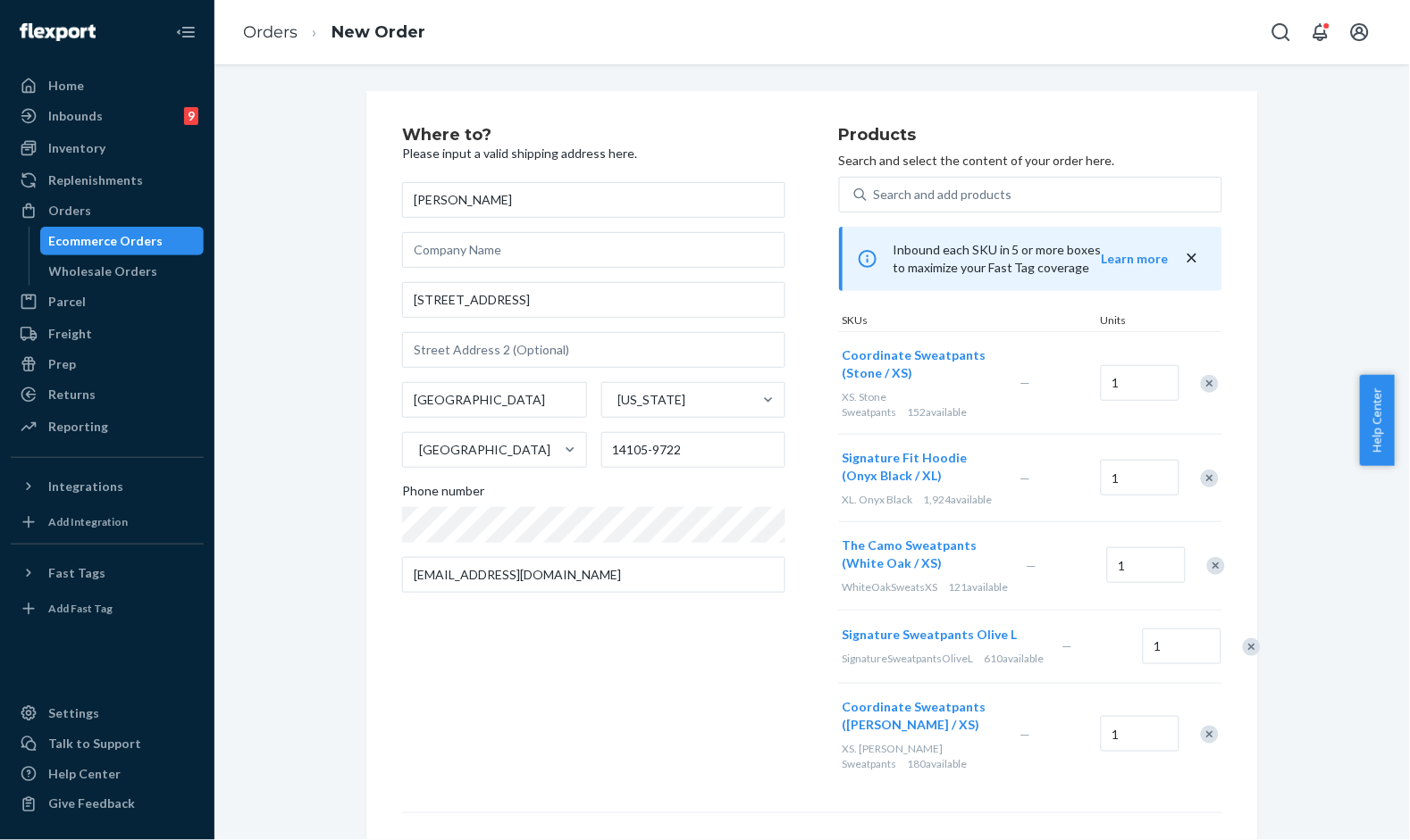
click at [1204, 484] on div "Remove Item" at bounding box center [1210, 479] width 18 height 18
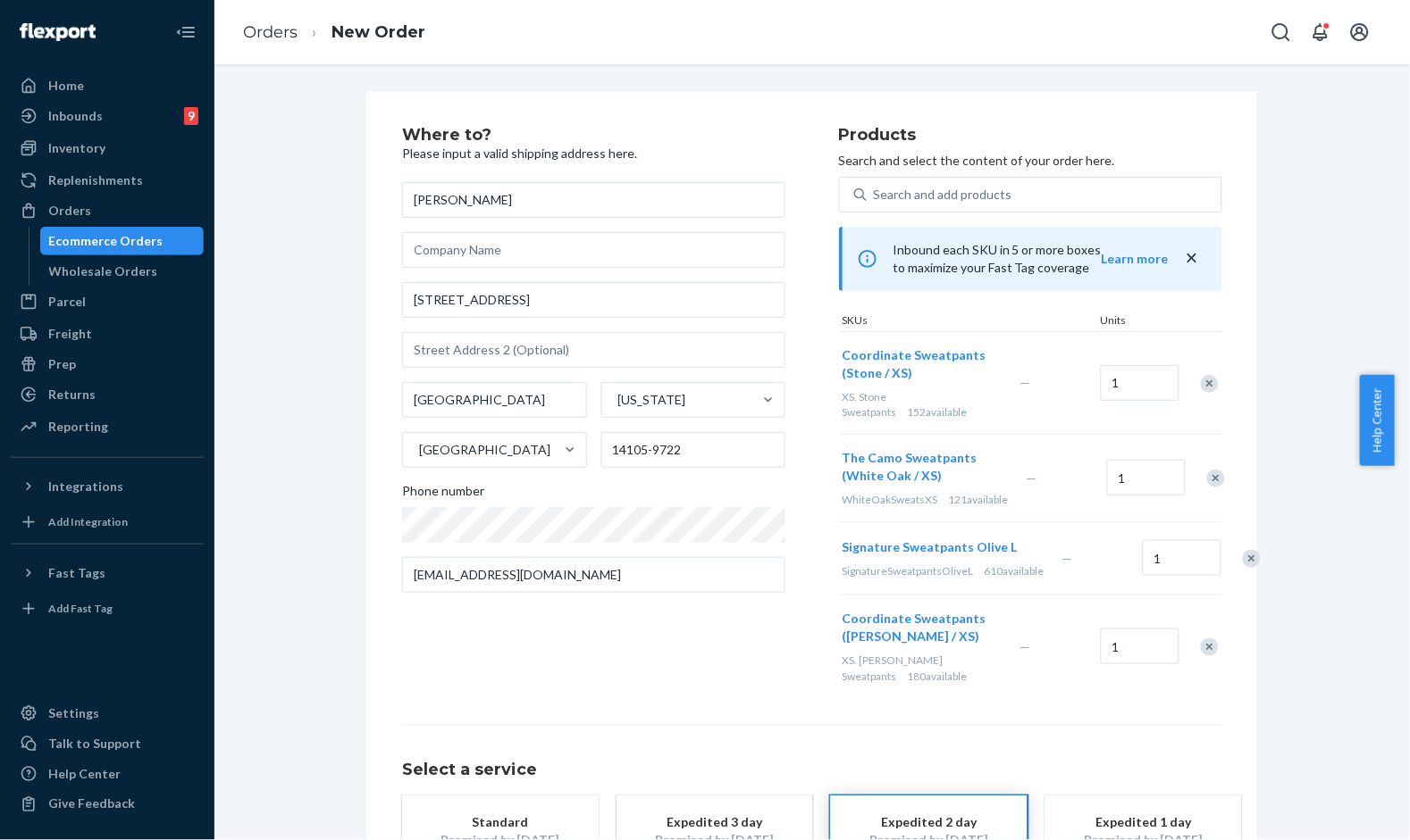
click at [1207, 483] on div "Remove Item" at bounding box center [1216, 479] width 18 height 18
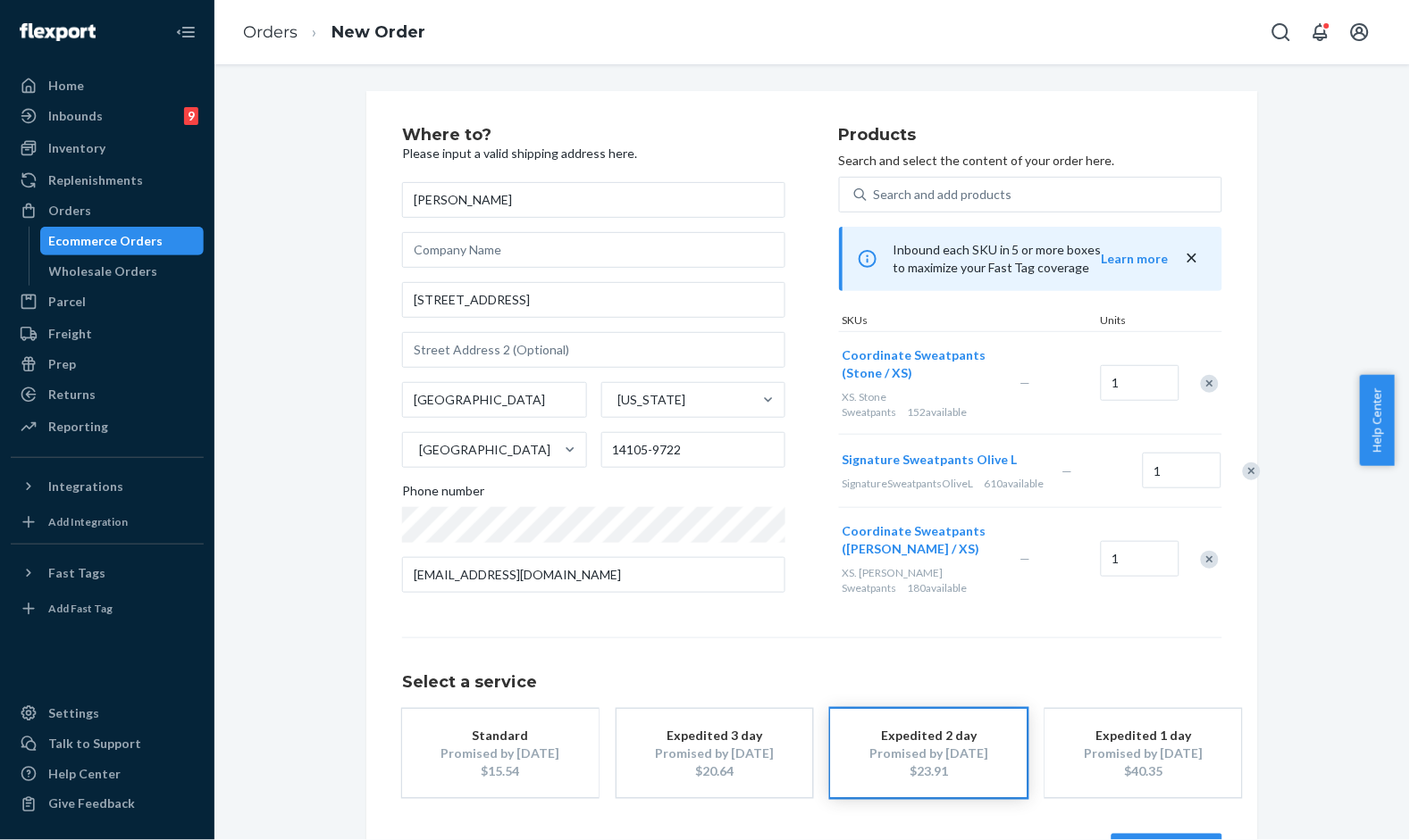
click at [1243, 481] on div "Remove Item" at bounding box center [1252, 472] width 18 height 18
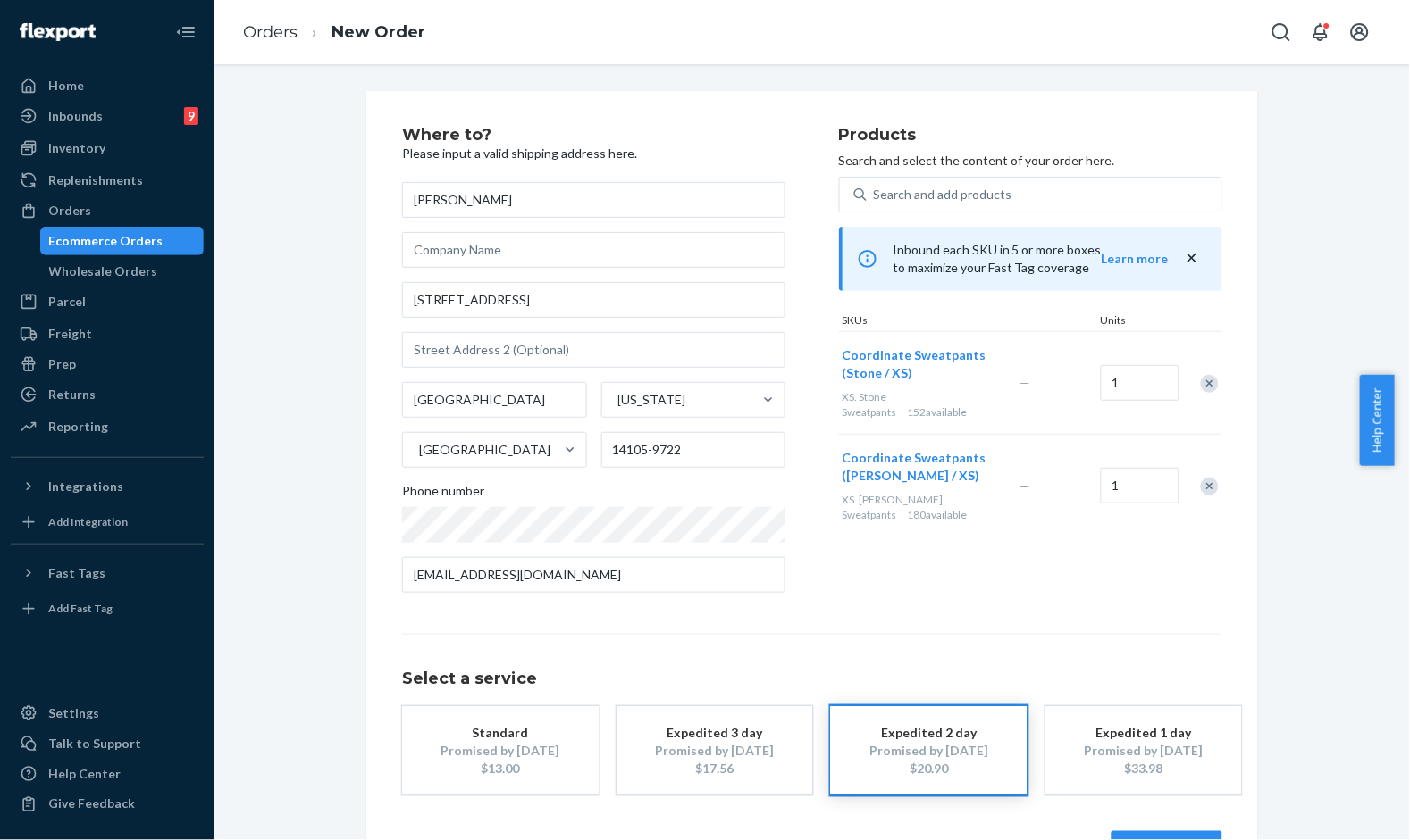
click at [1201, 483] on div "Remove Item" at bounding box center [1210, 487] width 18 height 18
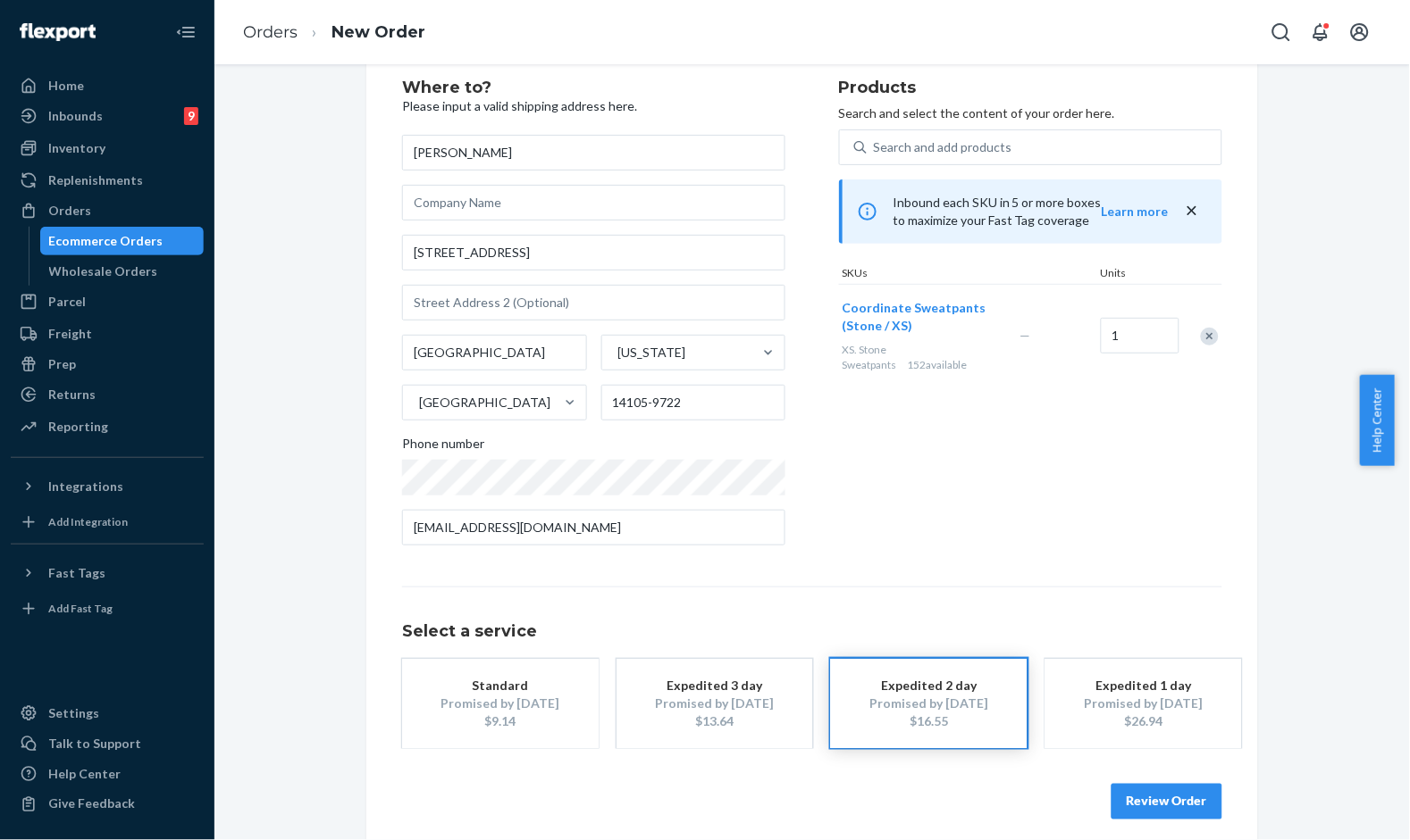
scroll to position [61, 0]
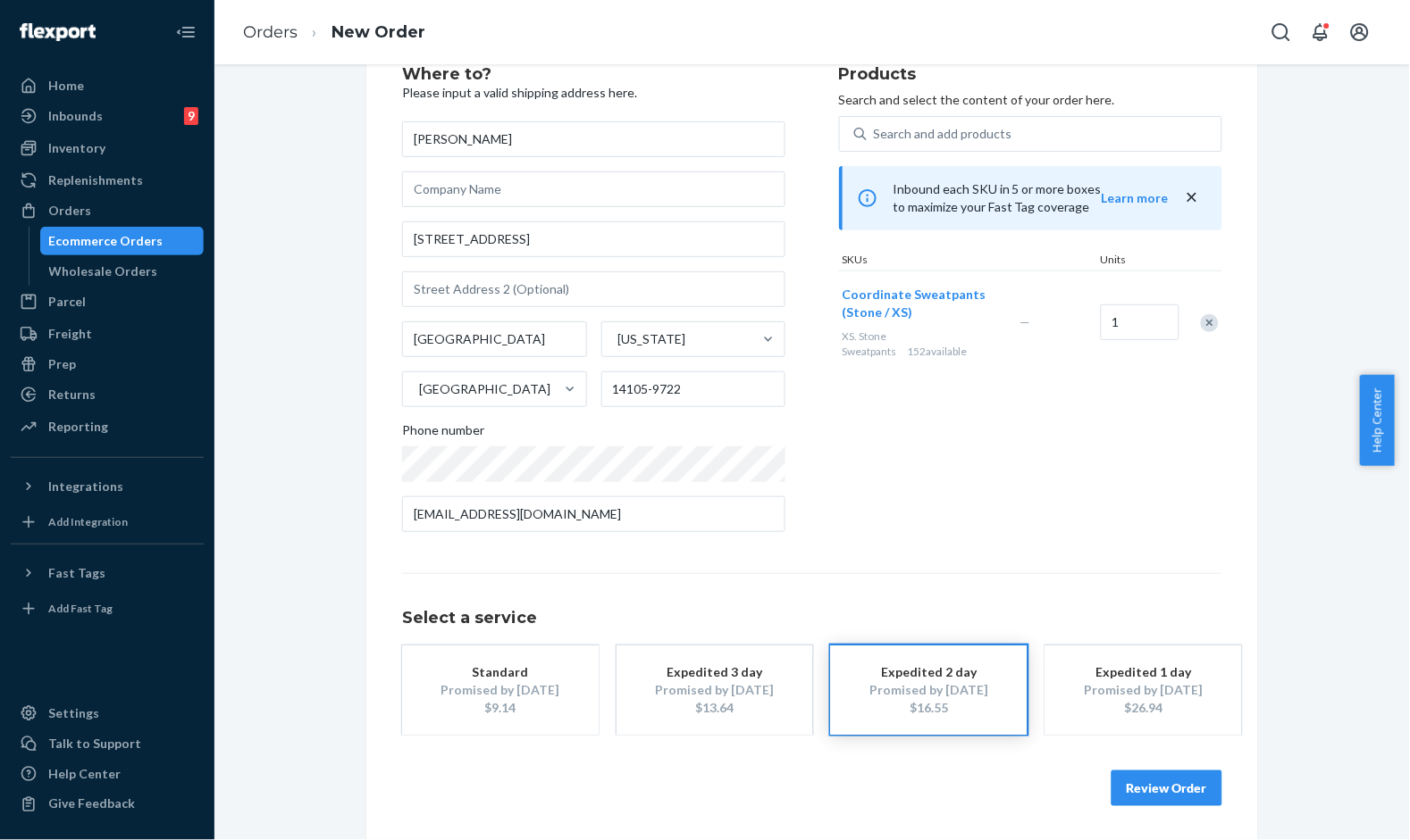
click at [404, 664] on button "Standard Promised by [DATE] $9.14" at bounding box center [500, 691] width 196 height 90
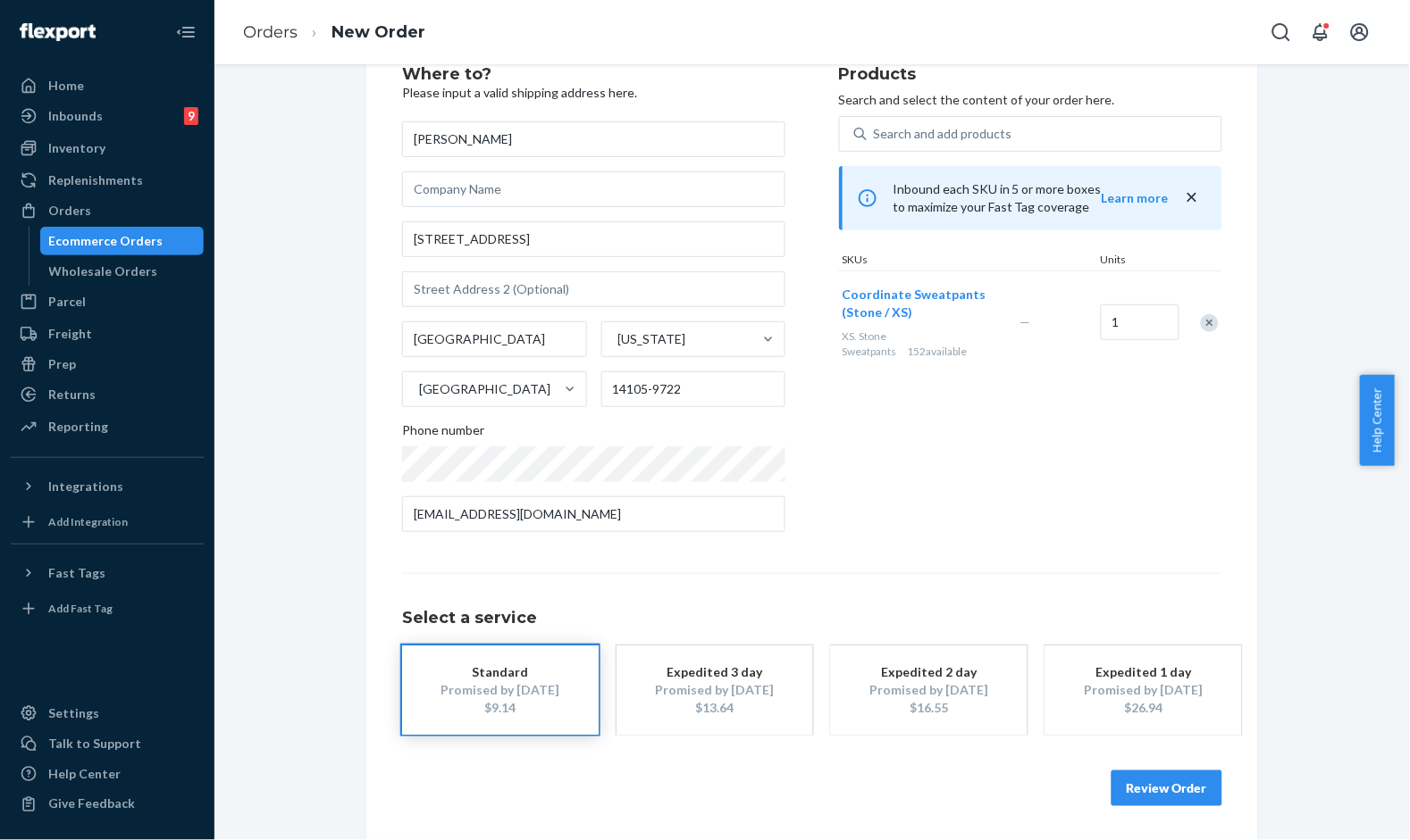
click at [1156, 775] on button "Review Order" at bounding box center [1166, 788] width 111 height 36
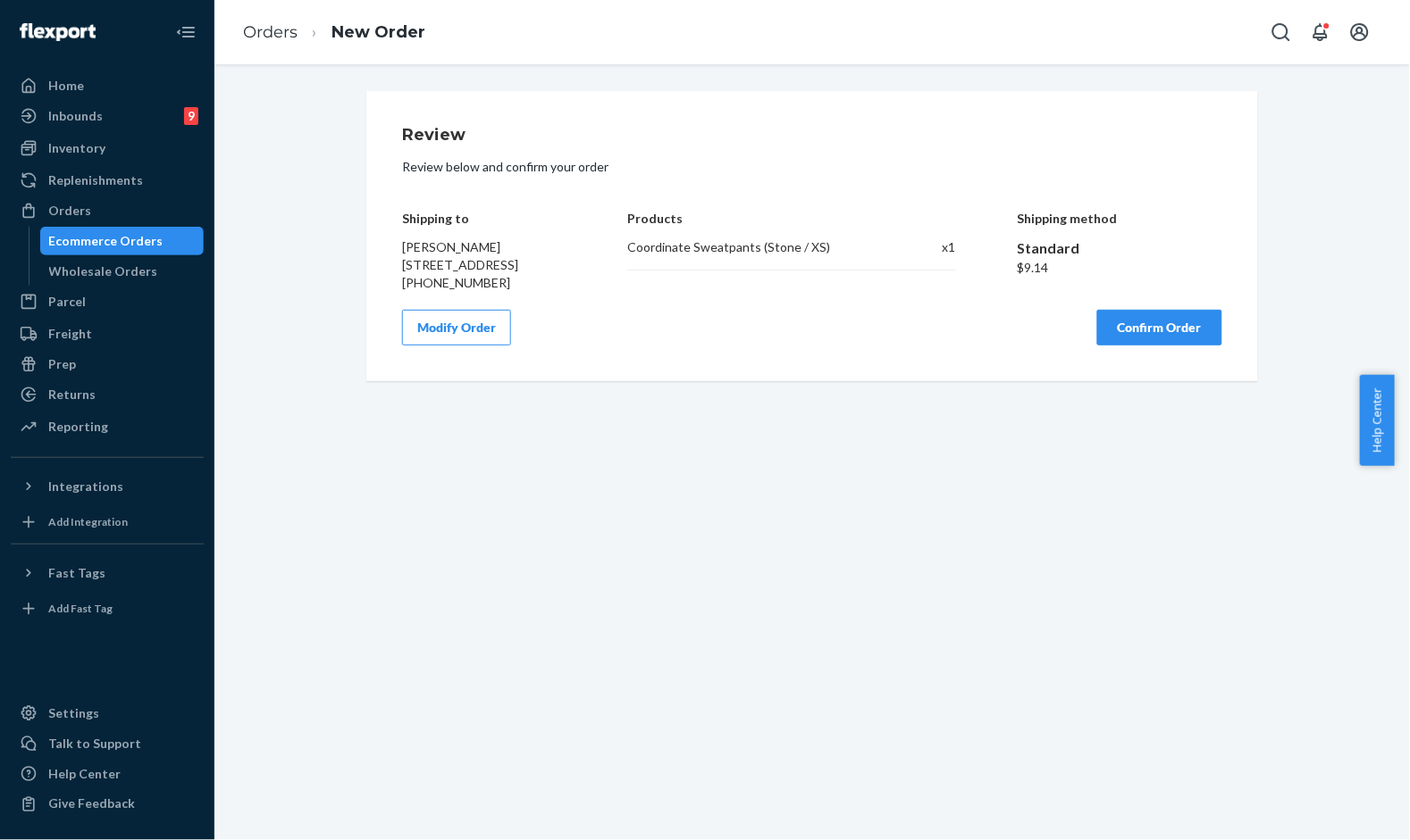
scroll to position [0, 0]
click at [1162, 341] on button "Confirm Order" at bounding box center [1160, 327] width 125 height 36
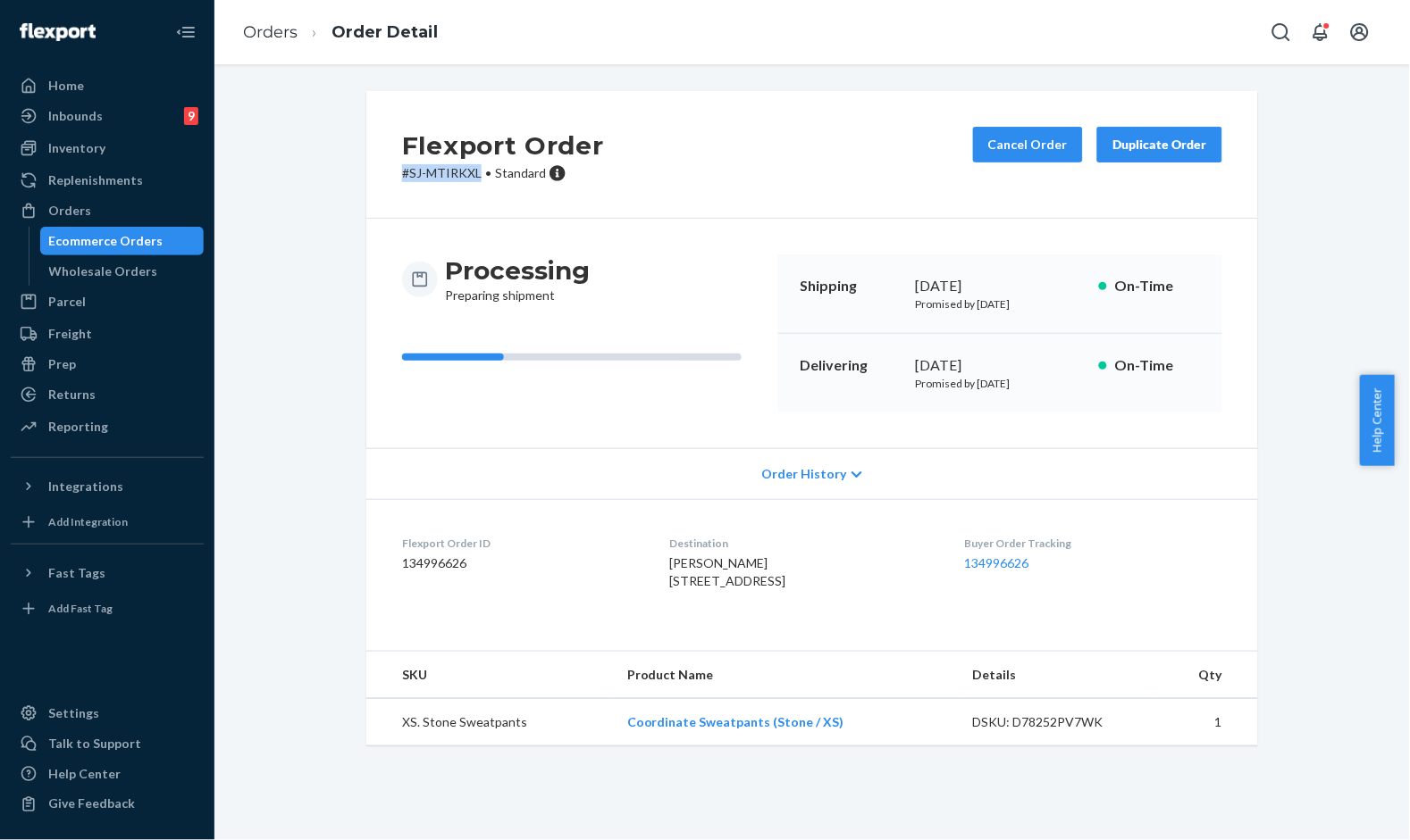
drag, startPoint x: 472, startPoint y: 175, endPoint x: 344, endPoint y: 188, distance: 128.7
click at [344, 188] on div "Flexport Order # SJ-MTIRKXL • Standard Cancel Order Duplicate Order Processing …" at bounding box center [812, 429] width 1168 height 676
copy p "# SJ-MTIRKXL"
click at [366, 211] on div "Flexport Order # SJ-MTIRKXL • Standard Cancel Order Duplicate Order" at bounding box center [812, 155] width 891 height 127
click at [328, 131] on div "Flexport Order # SJ-MTIRKXL • Standard Cancel Order Duplicate Order Processing …" at bounding box center [812, 429] width 1168 height 676
